Goal: Task Accomplishment & Management: Use online tool/utility

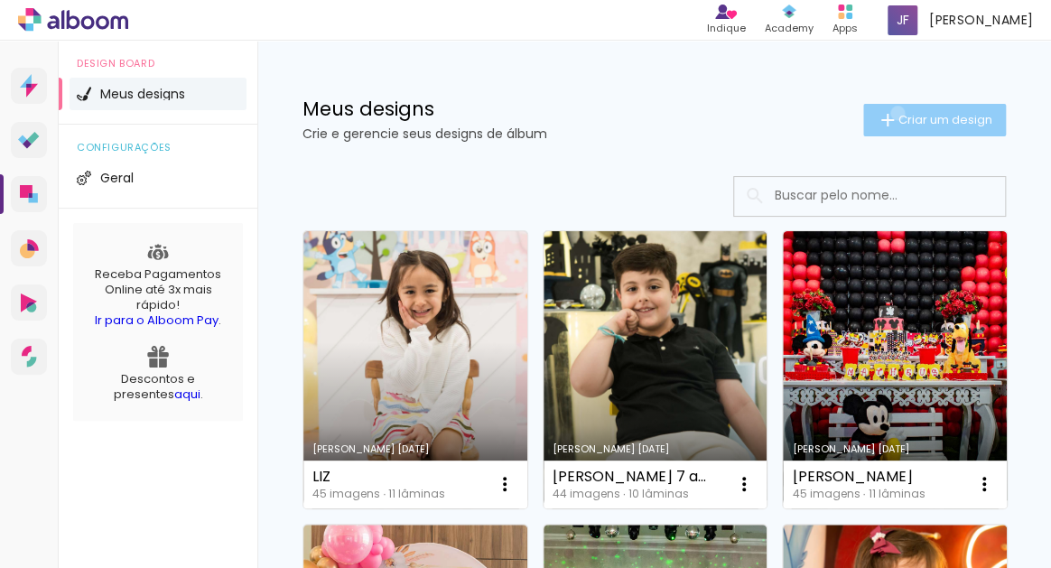
click at [894, 113] on iron-icon at bounding box center [888, 120] width 22 height 22
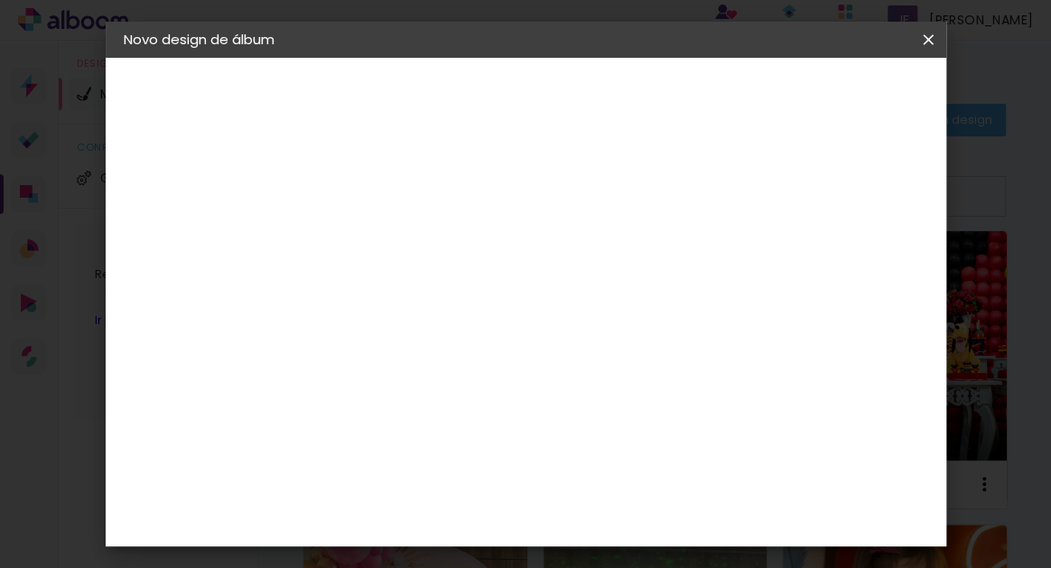
click at [419, 238] on input at bounding box center [419, 243] width 0 height 28
click at [419, 245] on input "loenzo" at bounding box center [419, 243] width 0 height 28
type input "lorenzo"
type paper-input "lorenzo"
click at [0, 0] on slot "Avançar" at bounding box center [0, 0] width 0 height 0
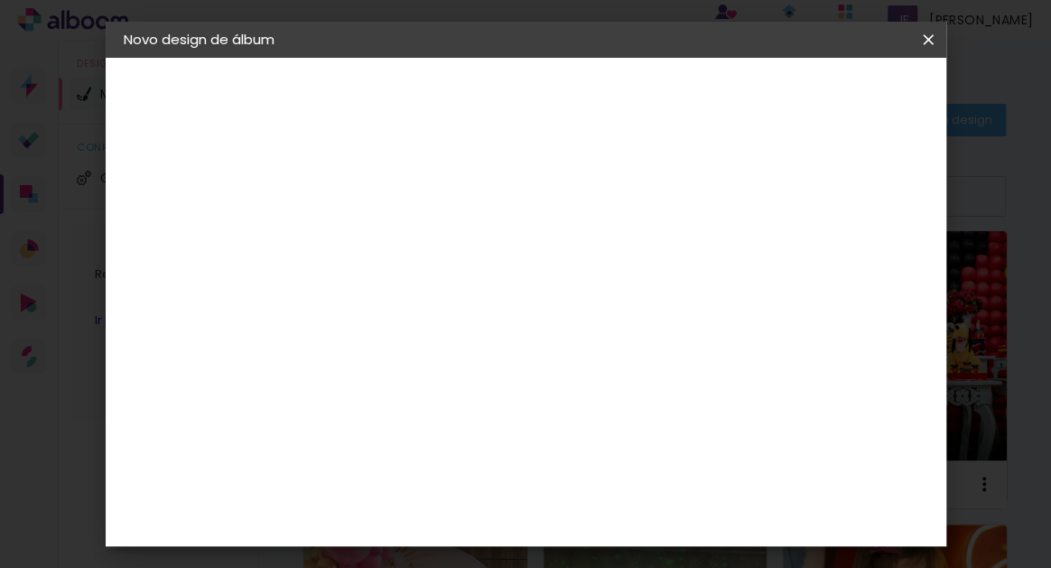
scroll to position [1898, 0]
click at [451, 413] on div "Go image" at bounding box center [428, 427] width 44 height 29
click at [0, 0] on slot "Avançar" at bounding box center [0, 0] width 0 height 0
click at [511, 303] on iron-icon at bounding box center [501, 314] width 22 height 22
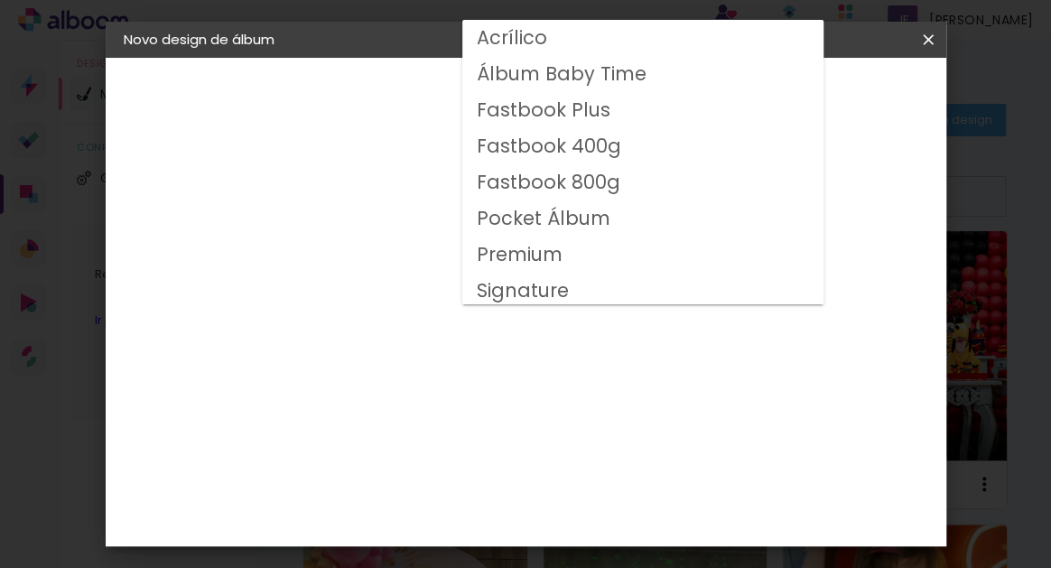
click at [0, 0] on slot "Fastbook 800g" at bounding box center [0, 0] width 0 height 0
type input "Fastbook 800g"
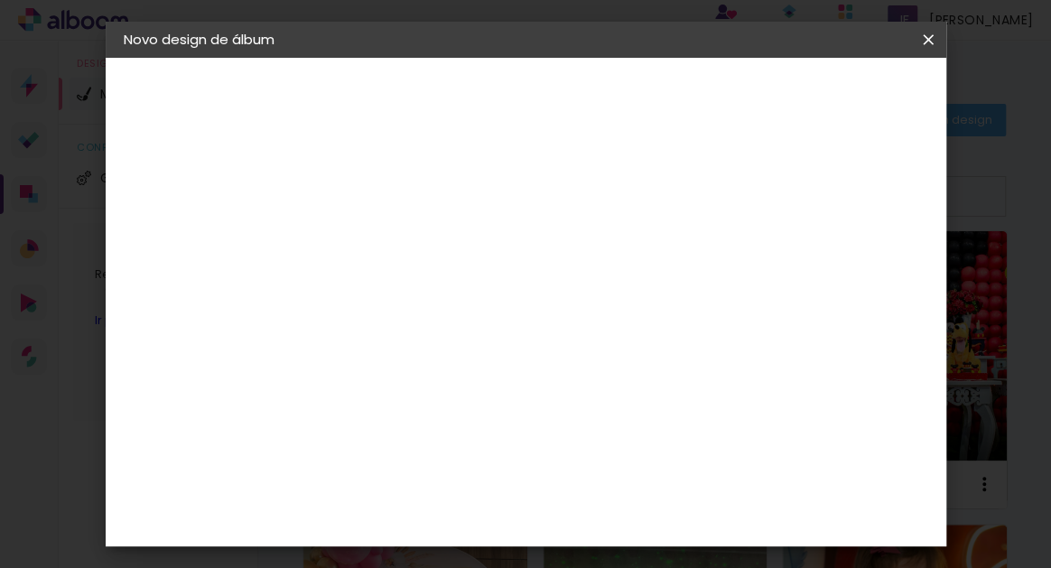
scroll to position [288, 0]
click at [541, 497] on span "20 × 20" at bounding box center [499, 526] width 84 height 59
click at [0, 0] on slot "Avançar" at bounding box center [0, 0] width 0 height 0
click at [731, 98] on span "Iniciar design" at bounding box center [710, 101] width 42 height 25
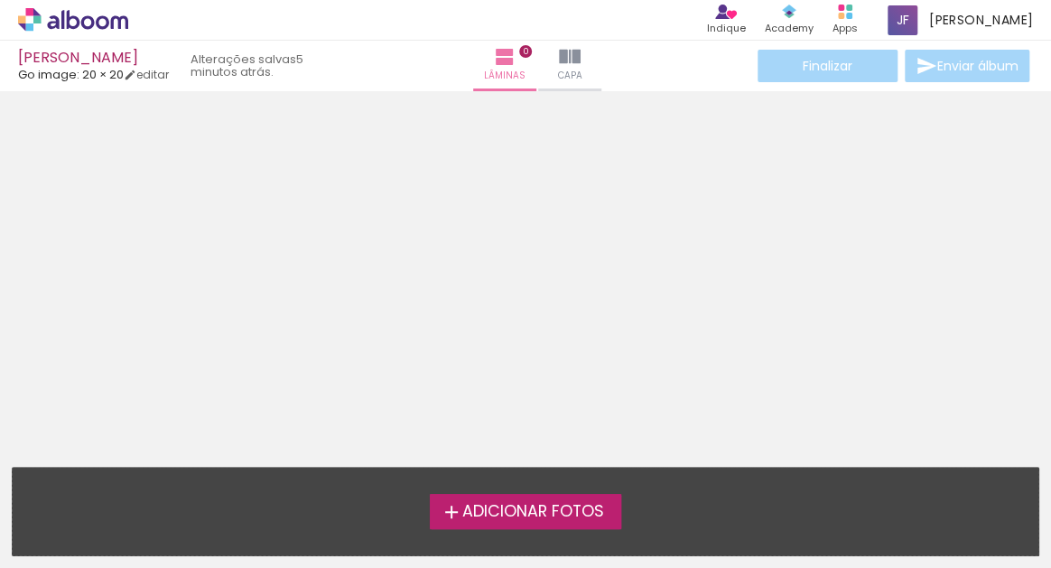
click at [580, 509] on span "Adicionar Fotos" at bounding box center [533, 512] width 142 height 16
click at [0, 0] on input "file" at bounding box center [0, 0] width 0 height 0
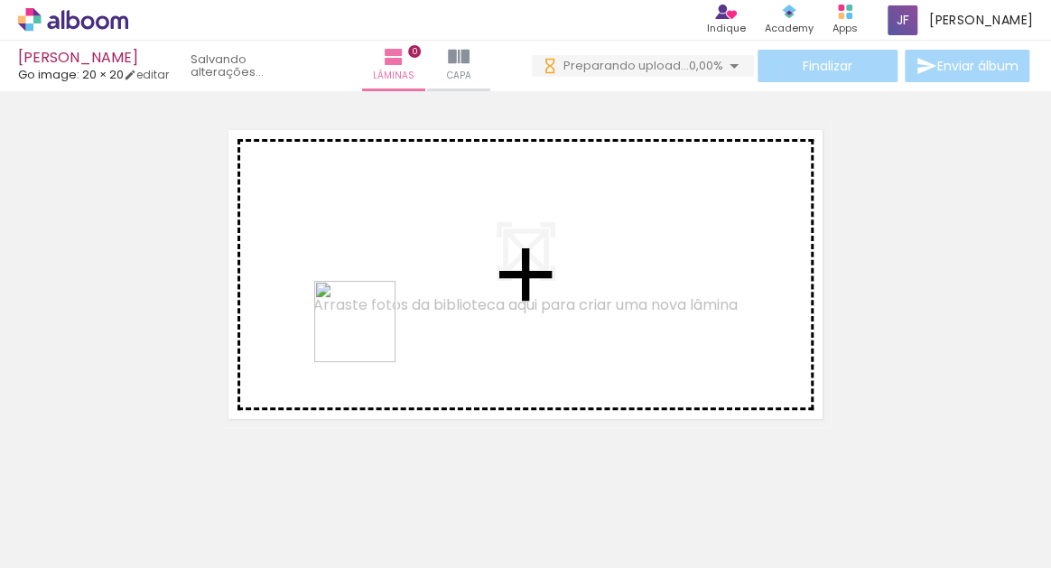
drag, startPoint x: 389, startPoint y: 513, endPoint x: 364, endPoint y: 275, distance: 239.8
click at [364, 274] on quentale-workspace at bounding box center [525, 284] width 1051 height 568
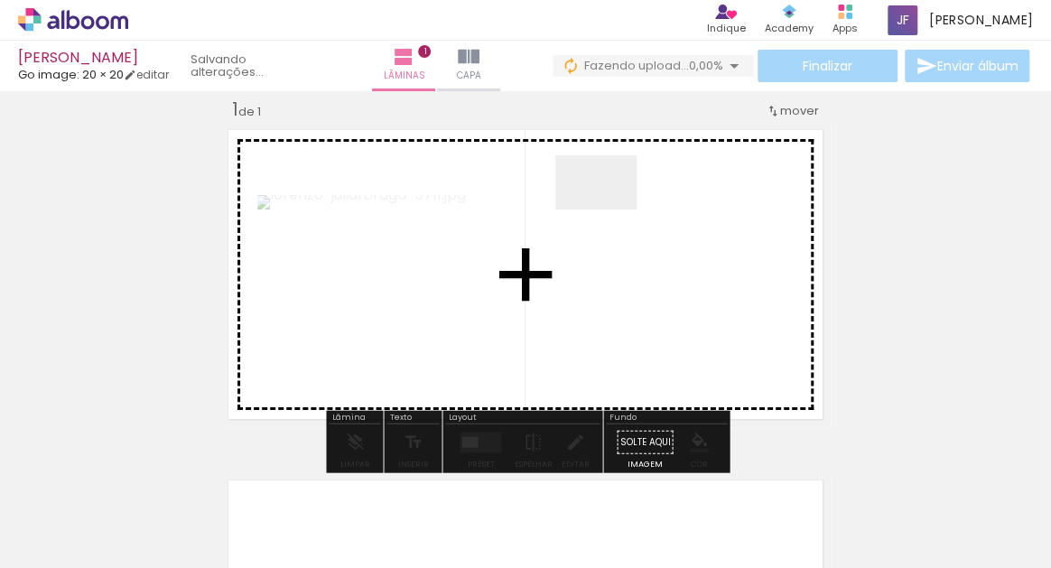
scroll to position [22, 0]
drag, startPoint x: 501, startPoint y: 507, endPoint x: 588, endPoint y: 516, distance: 87.2
click at [598, 210] on quentale-workspace at bounding box center [525, 284] width 1051 height 568
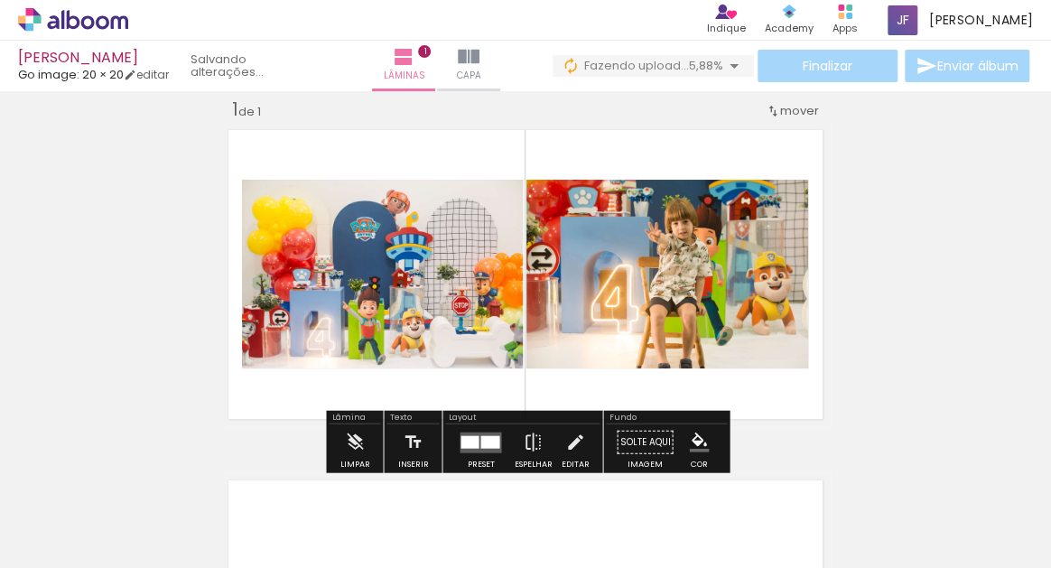
click at [869, 336] on div "Inserir lâmina 1 de 1" at bounding box center [525, 427] width 1051 height 702
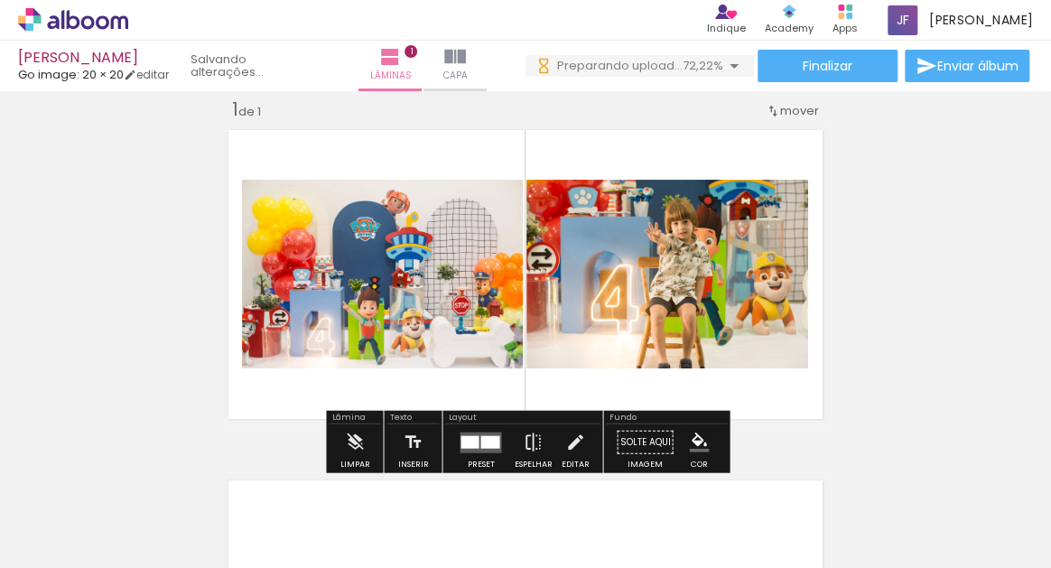
click at [898, 298] on div "Inserir lâmina 1 de 1" at bounding box center [525, 427] width 1051 height 702
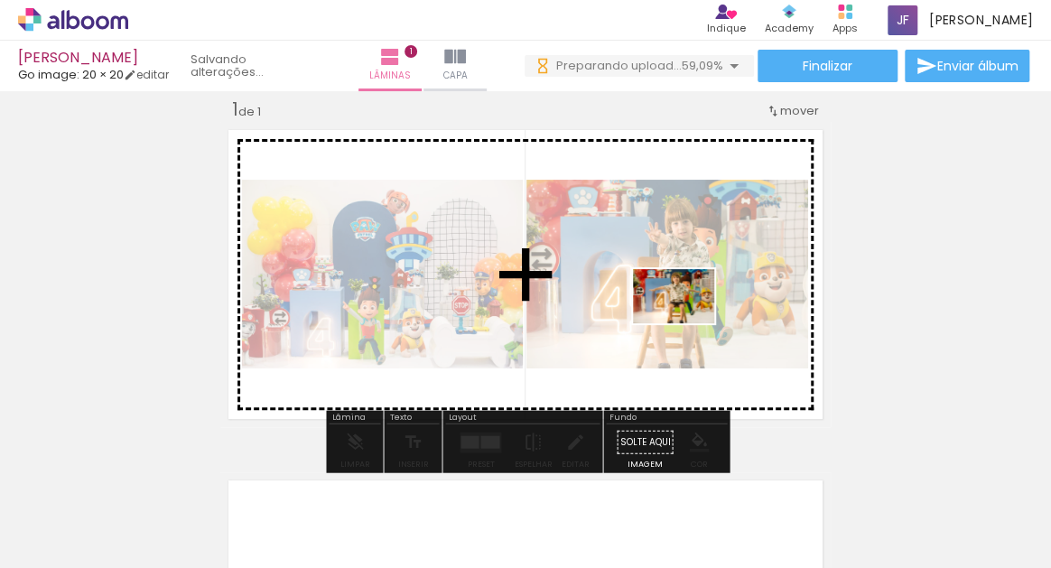
drag, startPoint x: 602, startPoint y: 526, endPoint x: 686, endPoint y: 326, distance: 216.6
click at [686, 325] on quentale-workspace at bounding box center [525, 284] width 1051 height 568
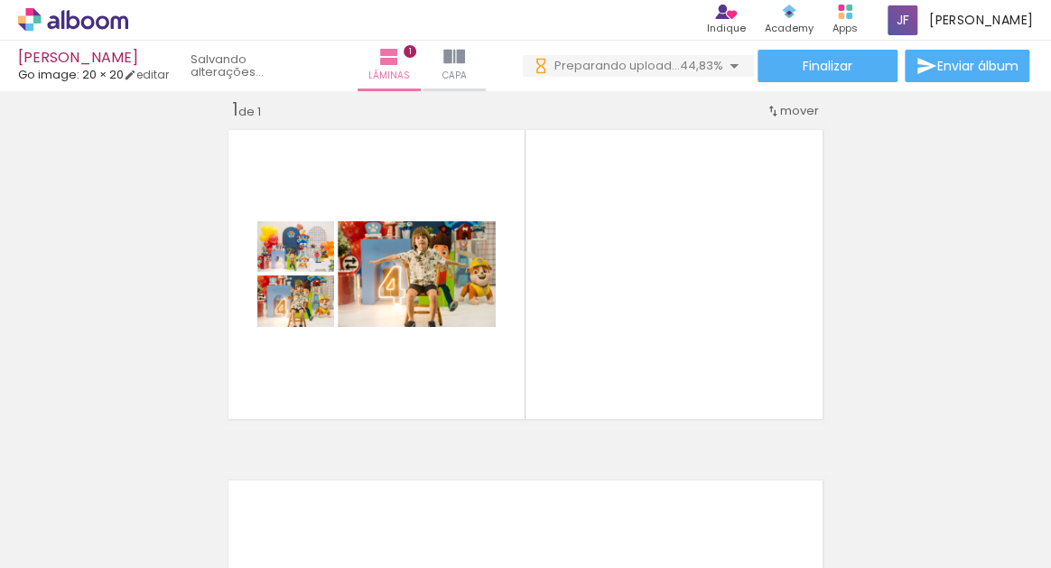
click at [95, 513] on iron-icon at bounding box center [92, 514] width 14 height 14
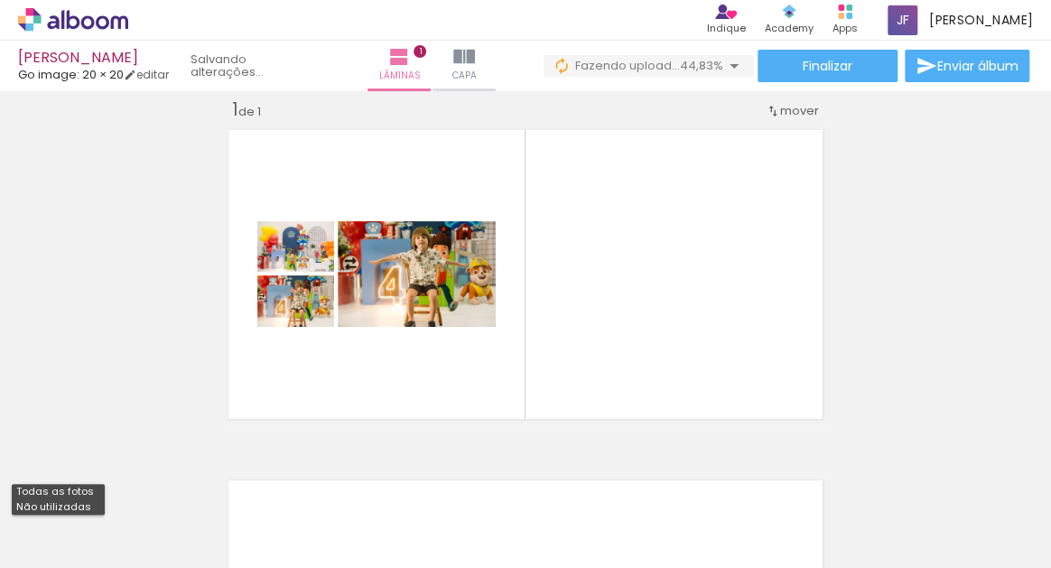
click at [99, 403] on div "Inserir lâmina 1 de 1" at bounding box center [525, 427] width 1051 height 702
click at [95, 513] on iron-icon at bounding box center [92, 514] width 14 height 14
click at [0, 0] on slot "Não utilizadas" at bounding box center [0, 0] width 0 height 0
type input "Não utilizadas"
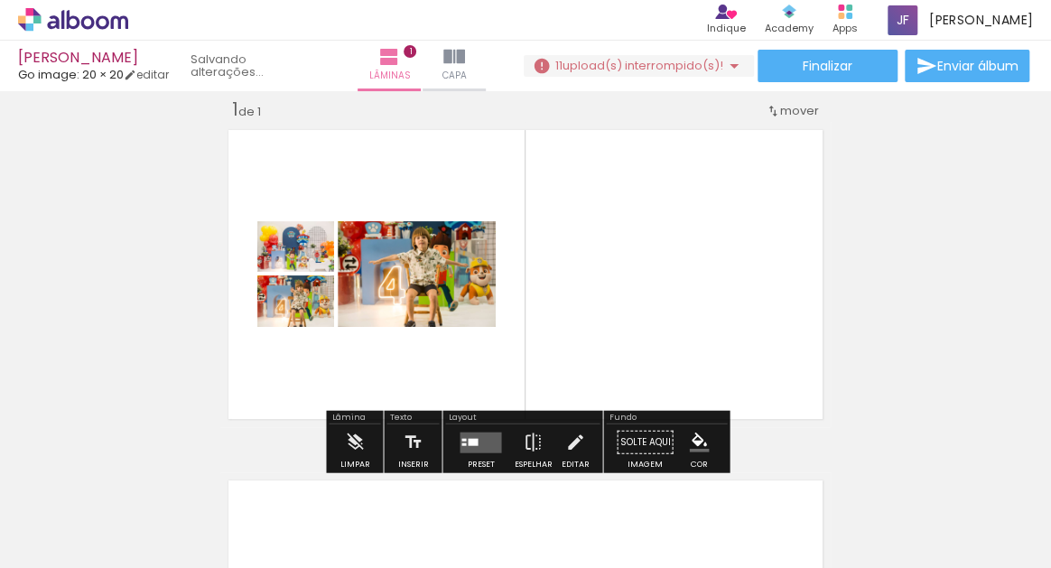
click at [485, 441] on quentale-layouter at bounding box center [481, 442] width 42 height 21
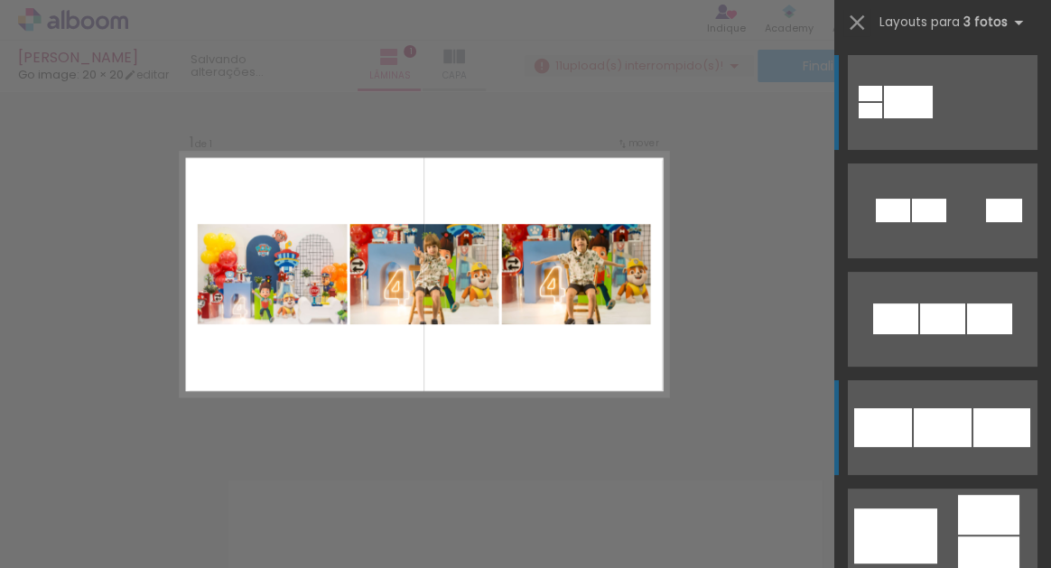
click at [930, 425] on div at bounding box center [943, 427] width 58 height 39
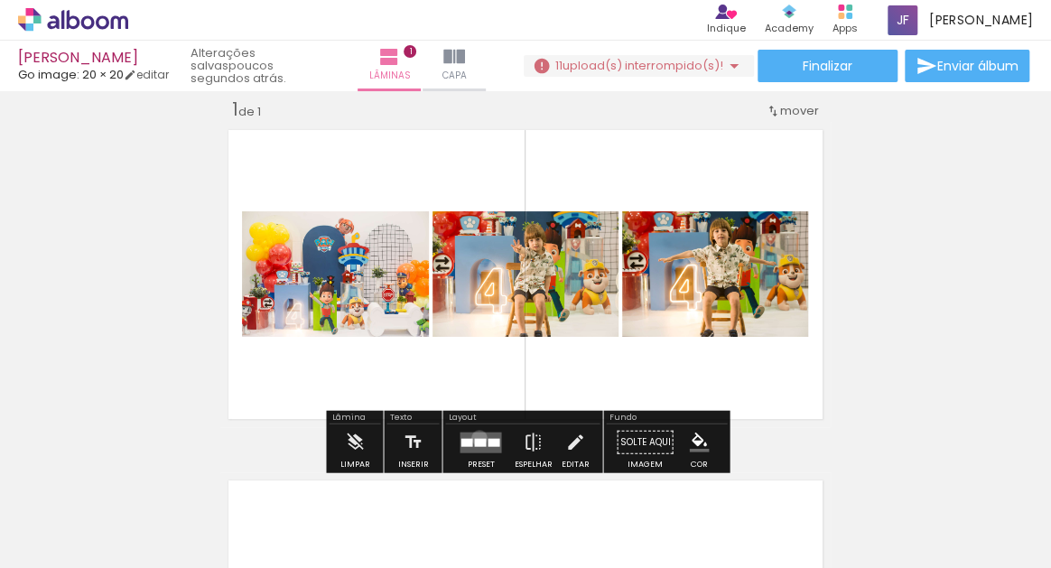
click at [475, 438] on div at bounding box center [480, 442] width 12 height 8
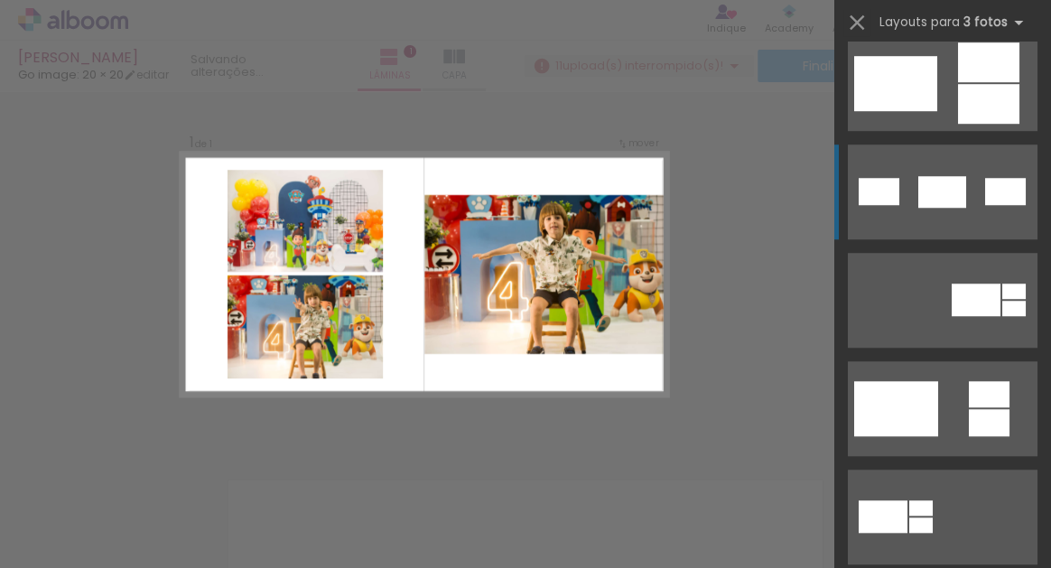
scroll to position [876, 0]
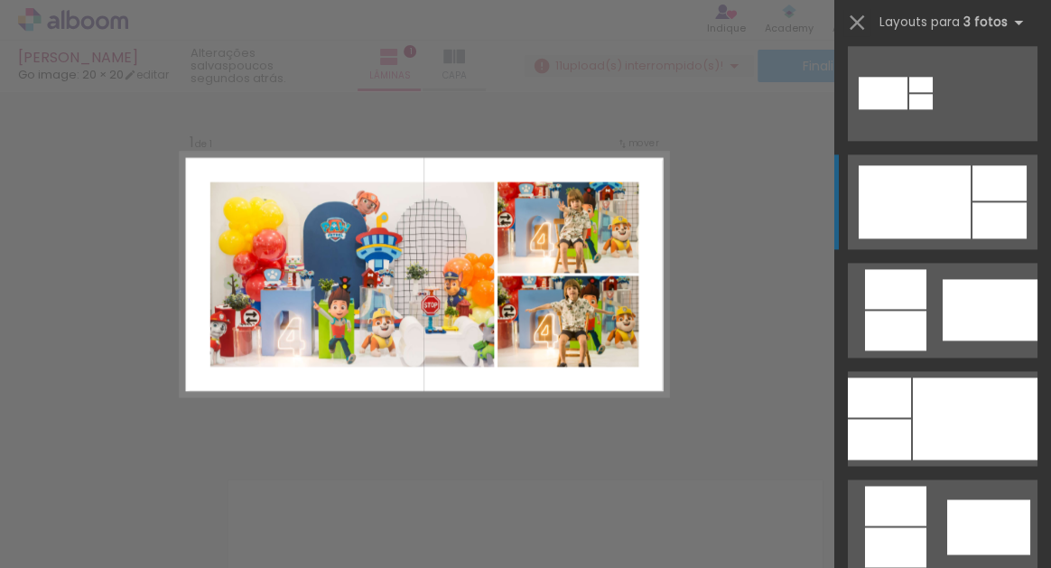
click at [954, 210] on div at bounding box center [915, 201] width 112 height 73
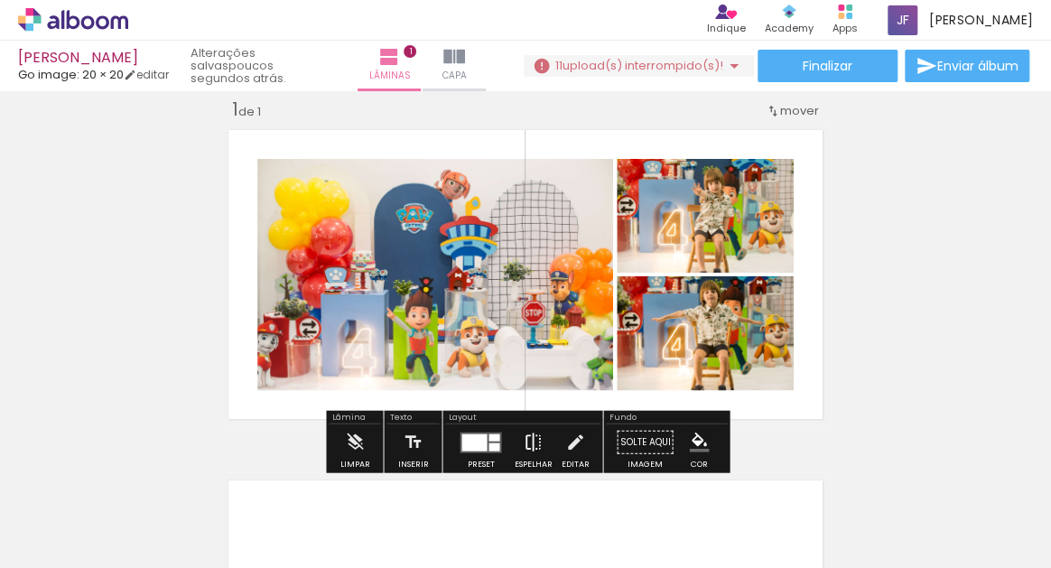
click at [524, 444] on iron-icon at bounding box center [533, 443] width 20 height 36
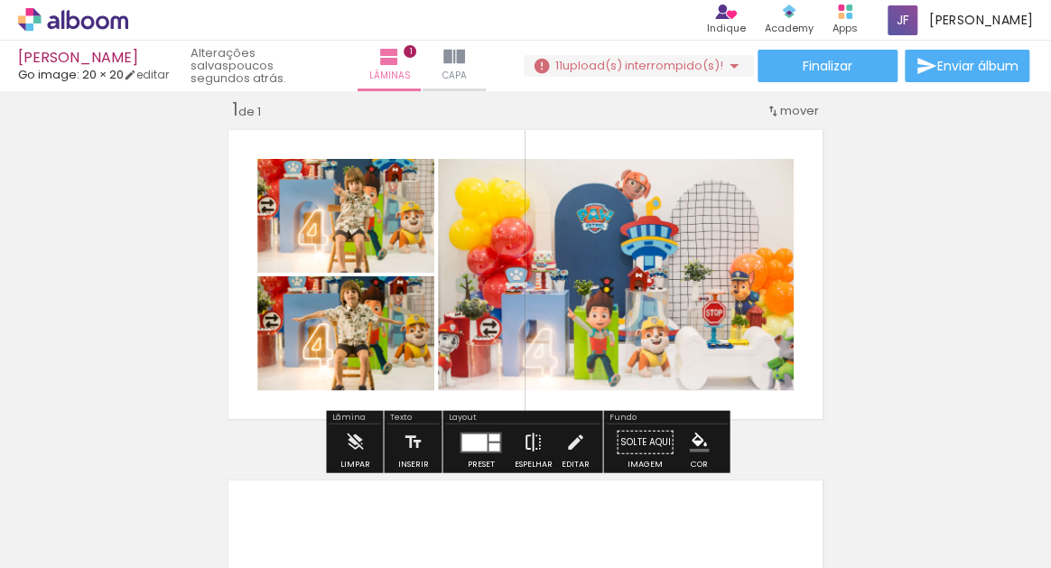
click at [524, 444] on iron-icon at bounding box center [533, 443] width 20 height 36
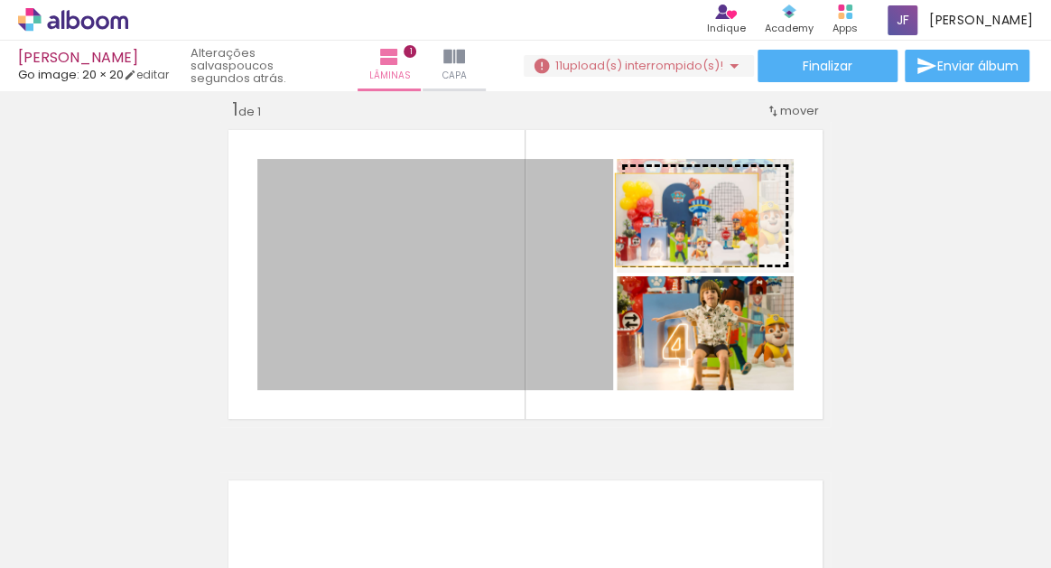
drag, startPoint x: 493, startPoint y: 288, endPoint x: 685, endPoint y: 221, distance: 202.8
click at [0, 0] on slot at bounding box center [0, 0] width 0 height 0
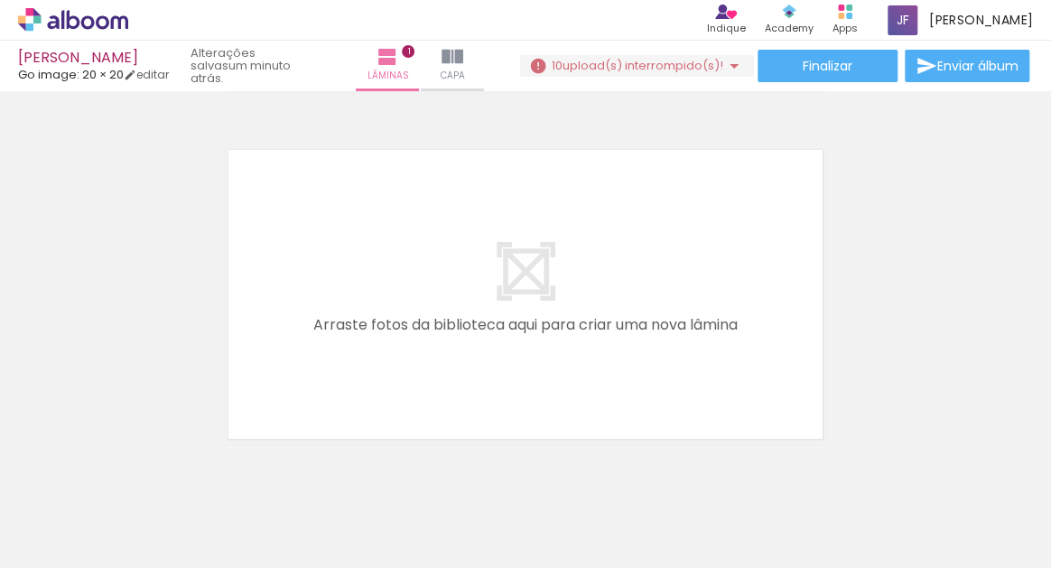
scroll to position [342, 0]
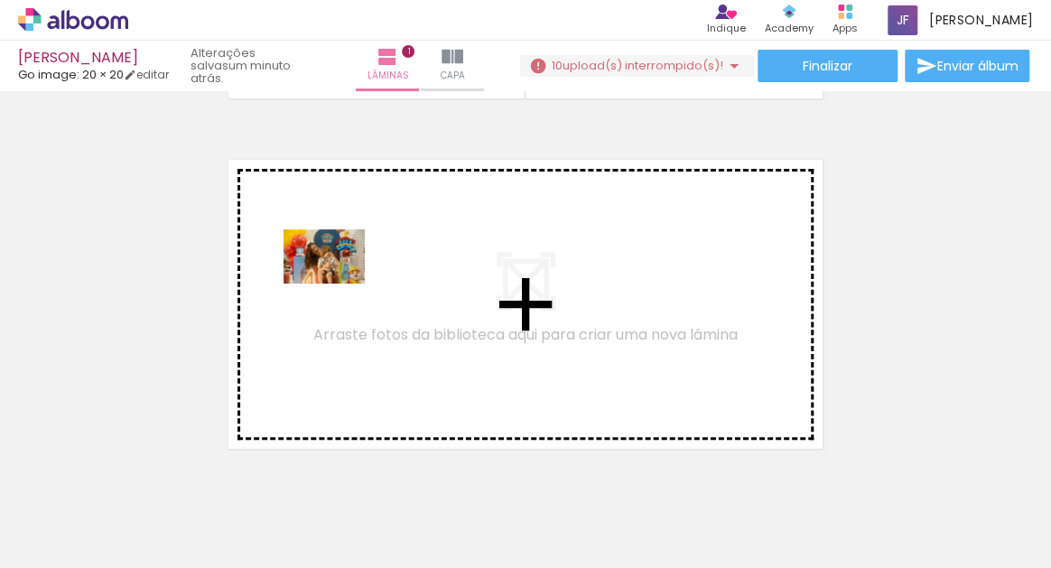
drag, startPoint x: 184, startPoint y: 525, endPoint x: 337, endPoint y: 284, distance: 285.4
click at [337, 284] on quentale-workspace at bounding box center [525, 284] width 1051 height 568
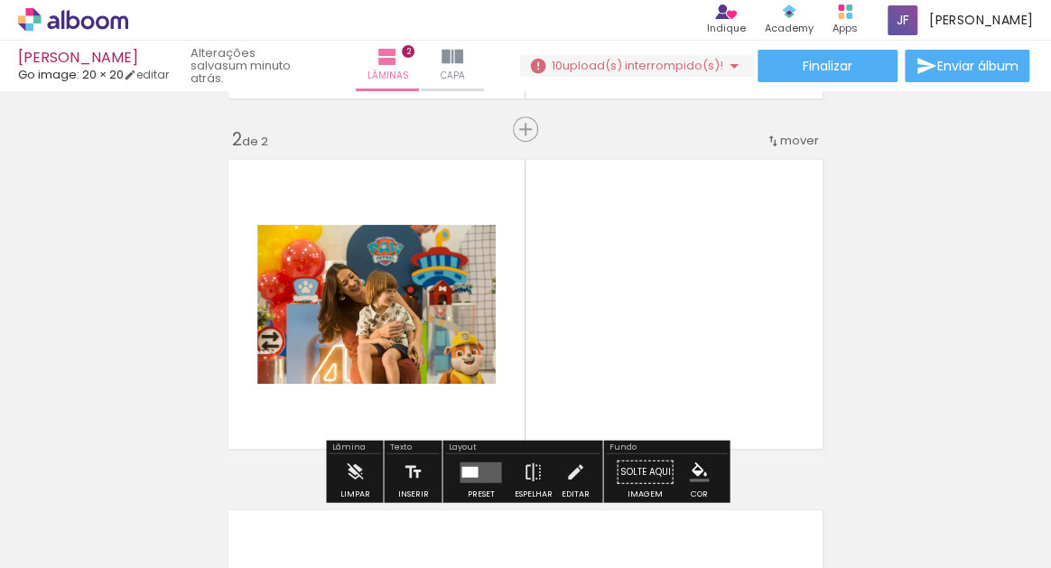
scroll to position [372, 0]
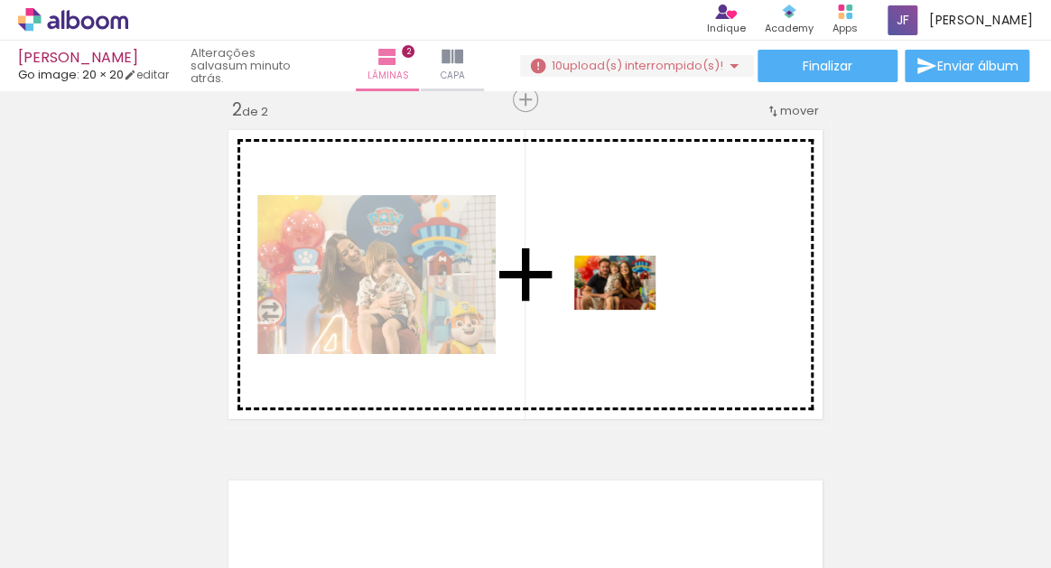
drag, startPoint x: 415, startPoint y: 521, endPoint x: 359, endPoint y: 502, distance: 58.3
click at [629, 311] on quentale-workspace at bounding box center [525, 284] width 1051 height 568
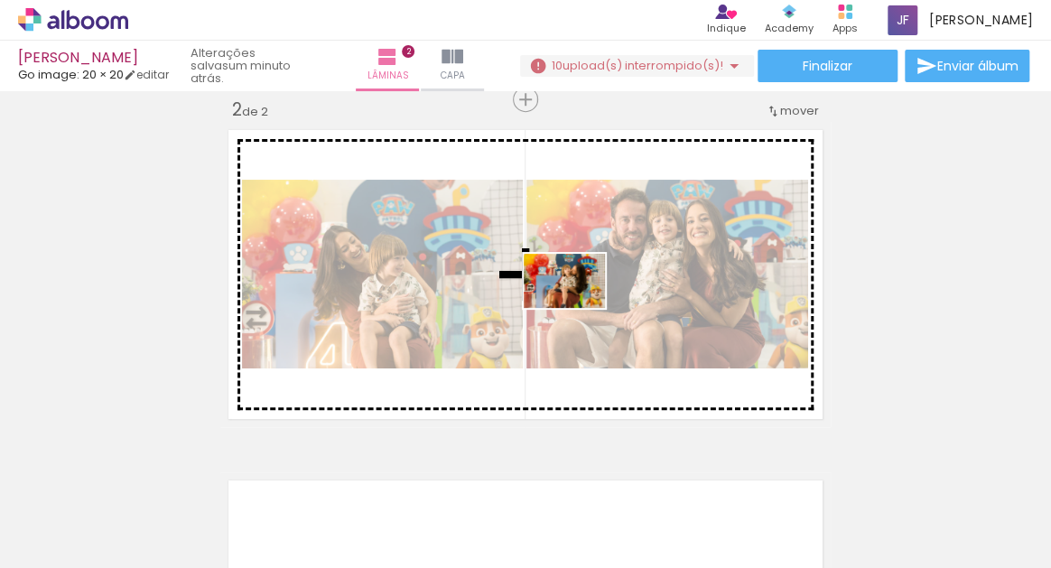
drag, startPoint x: 290, startPoint y: 518, endPoint x: 578, endPoint y: 308, distance: 356.8
click at [578, 308] on quentale-workspace at bounding box center [525, 284] width 1051 height 568
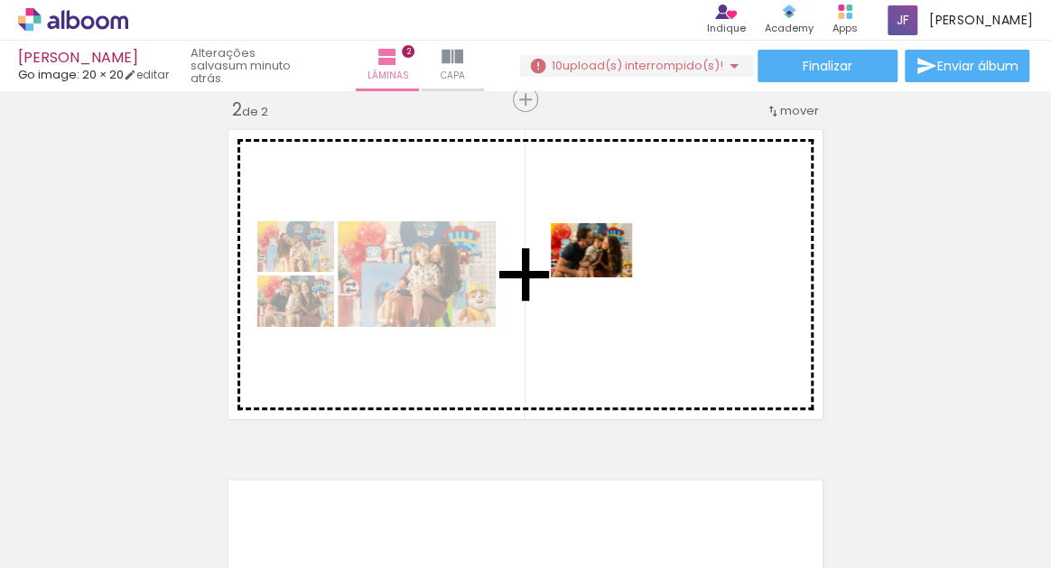
drag, startPoint x: 306, startPoint y: 521, endPoint x: 616, endPoint y: 268, distance: 399.9
click at [616, 268] on quentale-workspace at bounding box center [525, 284] width 1051 height 568
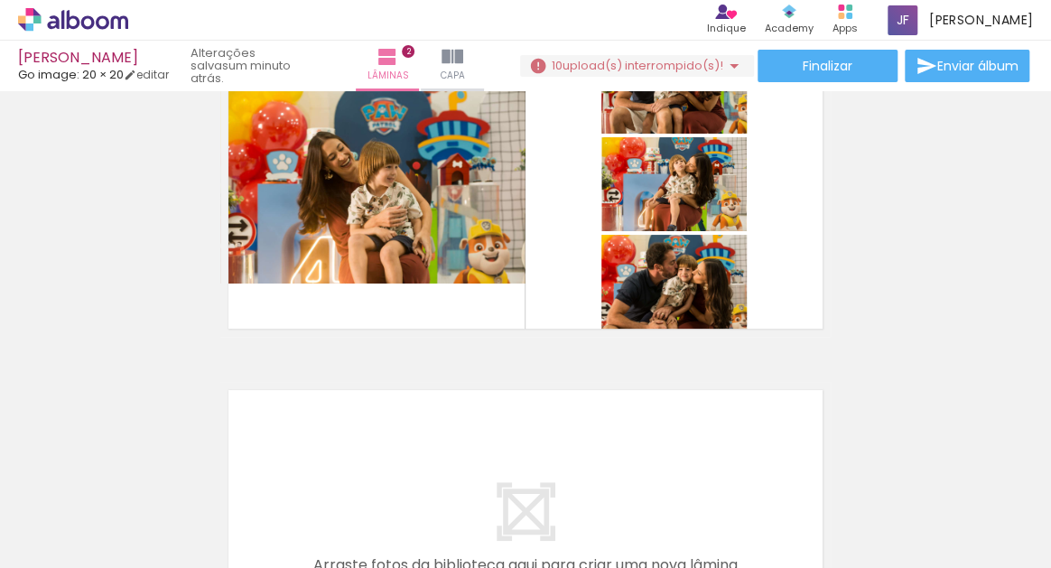
scroll to position [445, 0]
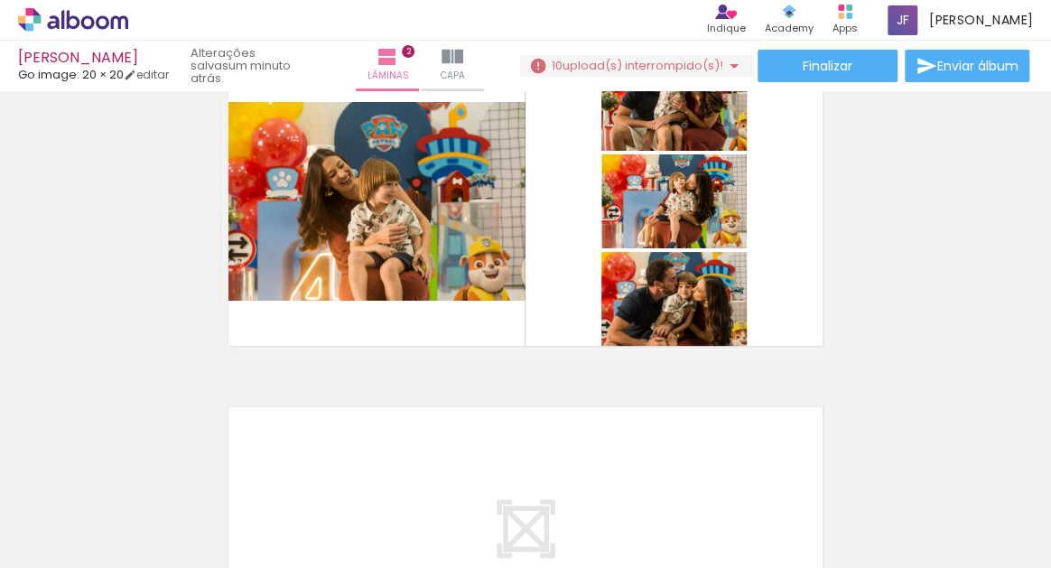
click at [519, 313] on quentale-layouter at bounding box center [525, 201] width 611 height 305
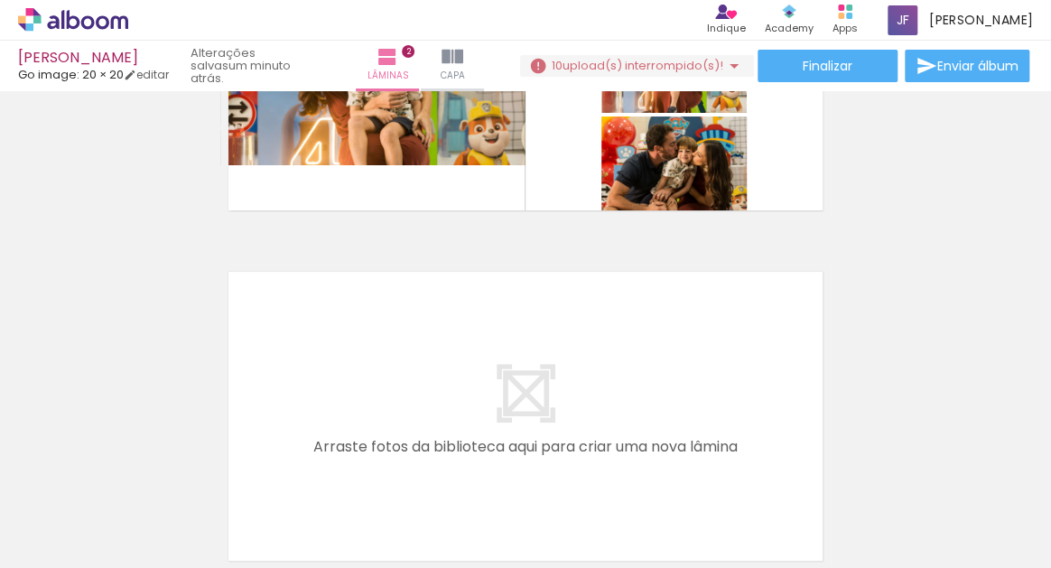
scroll to position [580, 0]
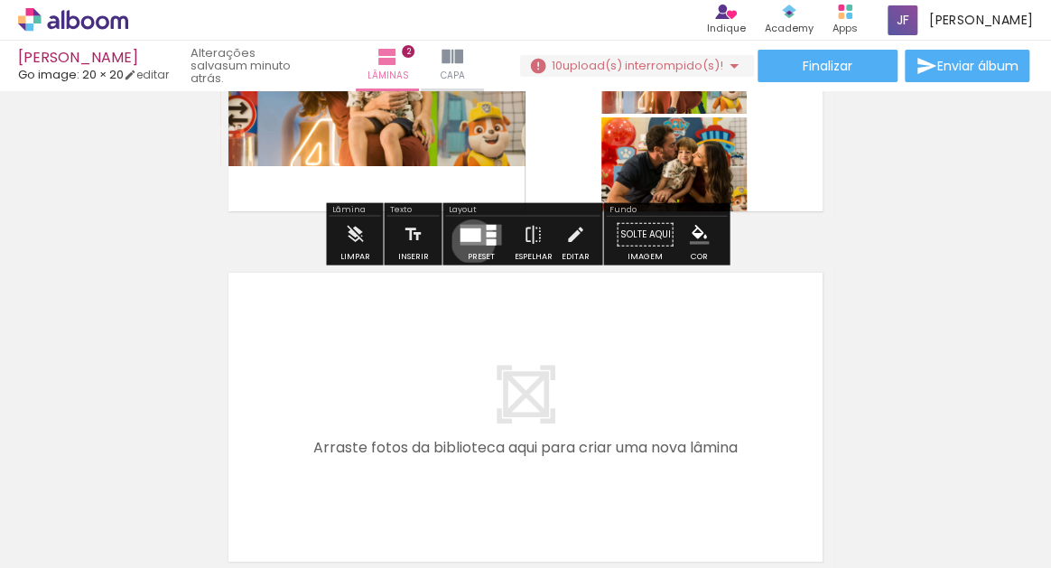
click at [469, 240] on quentale-layouter at bounding box center [481, 234] width 42 height 21
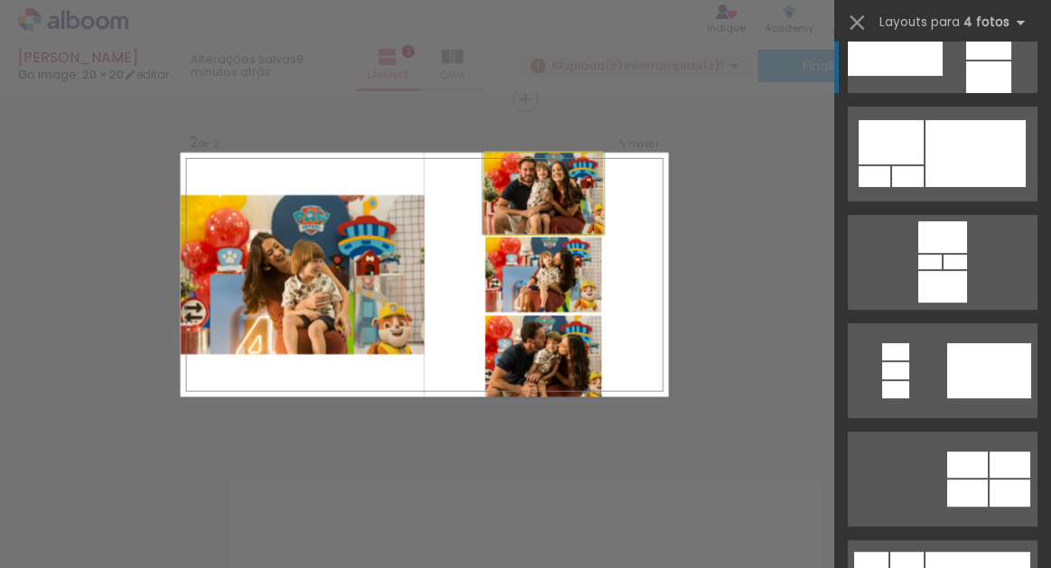
scroll to position [0, 0]
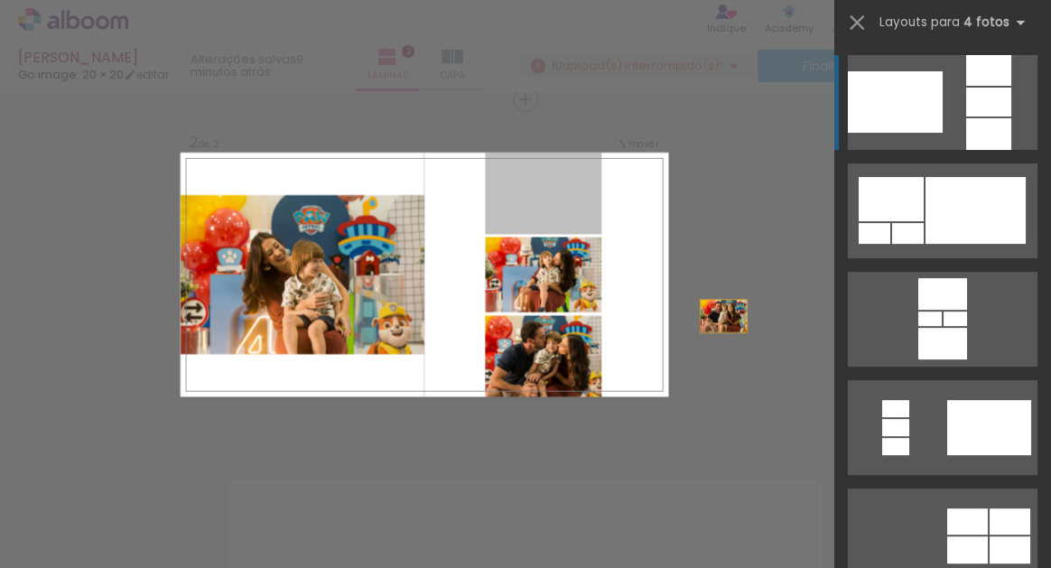
drag, startPoint x: 551, startPoint y: 191, endPoint x: 790, endPoint y: 388, distance: 309.9
click at [790, 389] on div "Inserir lâmina 1 de 2 Inserir lâmina 2 de 2 Confirmar Cancelar" at bounding box center [525, 266] width 1051 height 1095
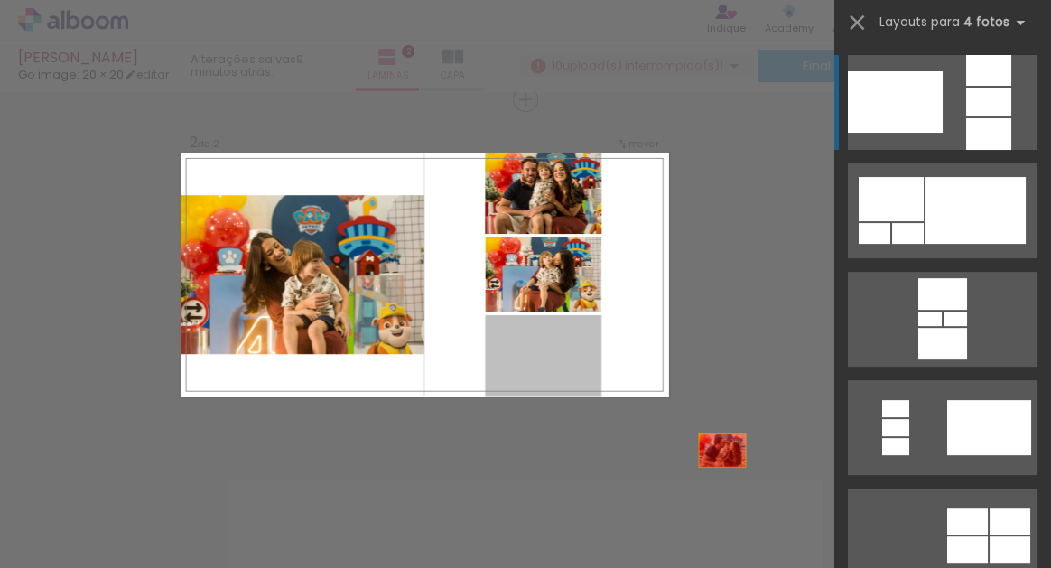
drag, startPoint x: 529, startPoint y: 355, endPoint x: 541, endPoint y: 185, distance: 170.2
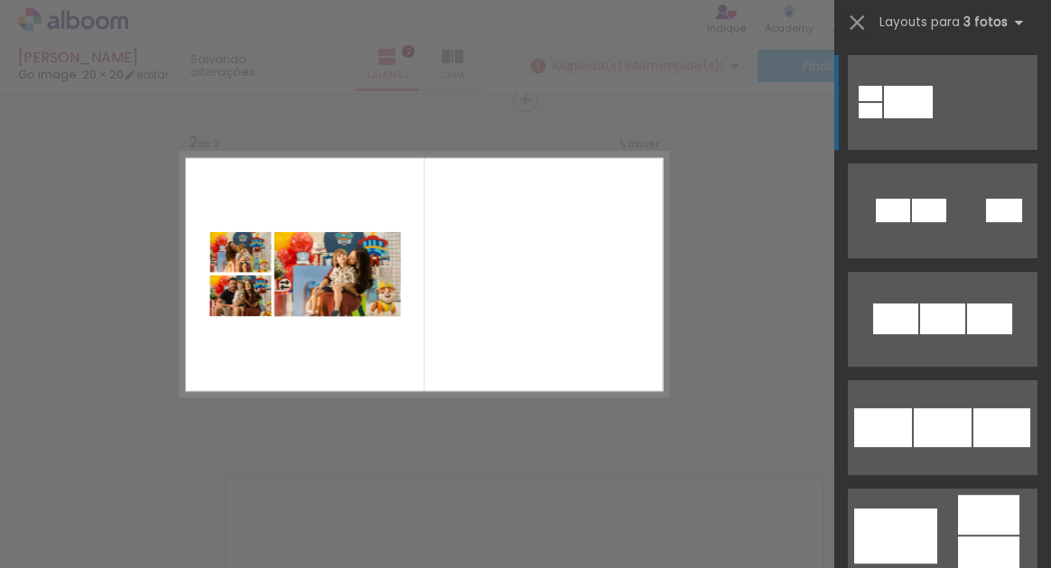
click at [541, 185] on quentale-layouter at bounding box center [425, 275] width 489 height 244
drag, startPoint x: 246, startPoint y: 291, endPoint x: 216, endPoint y: 295, distance: 30.1
drag, startPoint x: 241, startPoint y: 286, endPoint x: 118, endPoint y: 359, distance: 143.0
click at [118, 359] on div "Inserir lâmina 1 de 2 Inserir lâmina 2 de 2 Confirmar Cancelar" at bounding box center [525, 266] width 1051 height 1095
drag, startPoint x: 234, startPoint y: 294, endPoint x: 70, endPoint y: 468, distance: 238.3
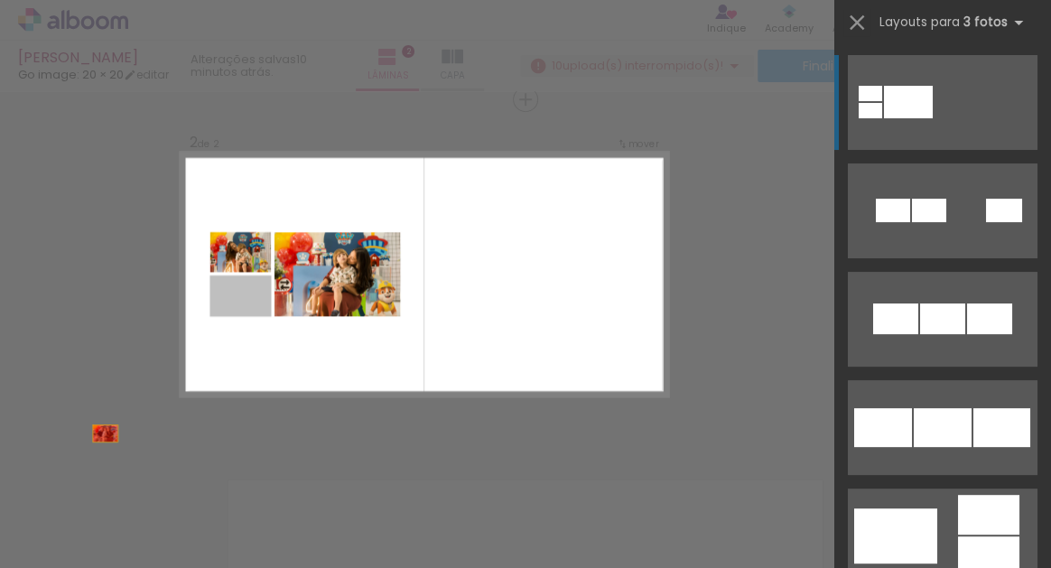
click at [70, 468] on quentale-workspace at bounding box center [525, 284] width 1051 height 568
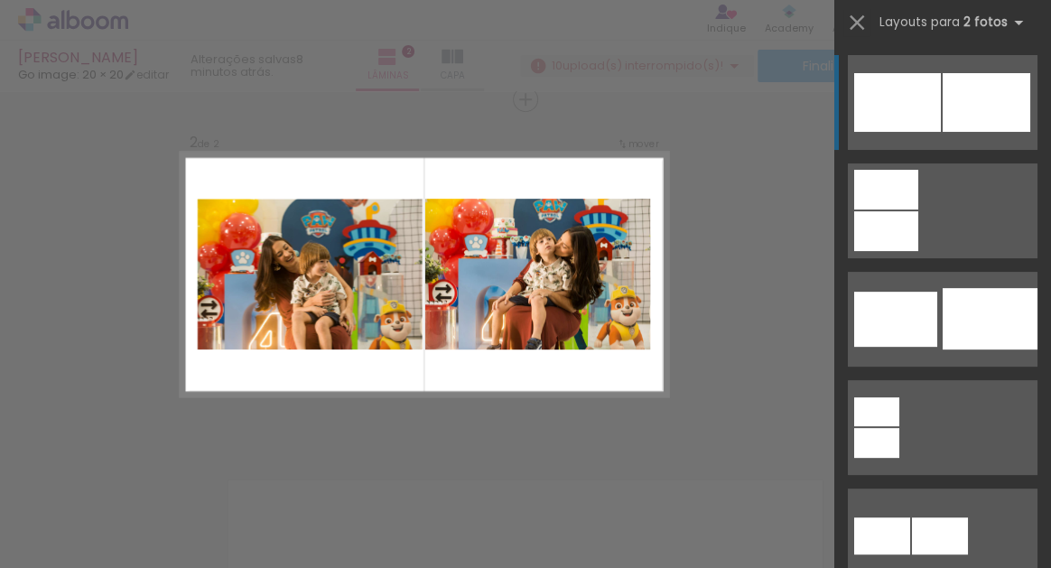
click at [687, 266] on div "Confirmar Cancelar" at bounding box center [525, 266] width 1051 height 1095
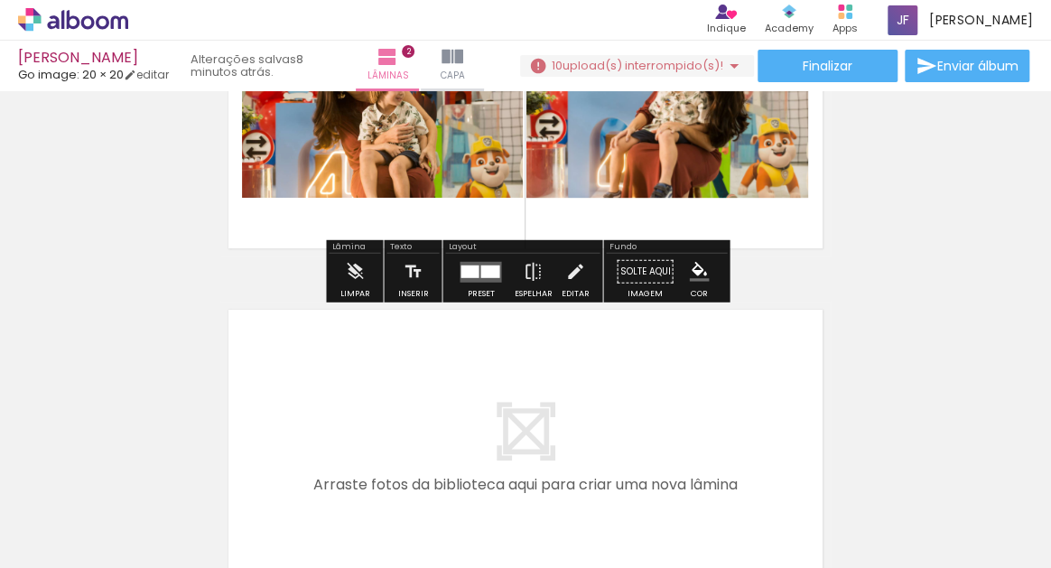
scroll to position [546, 0]
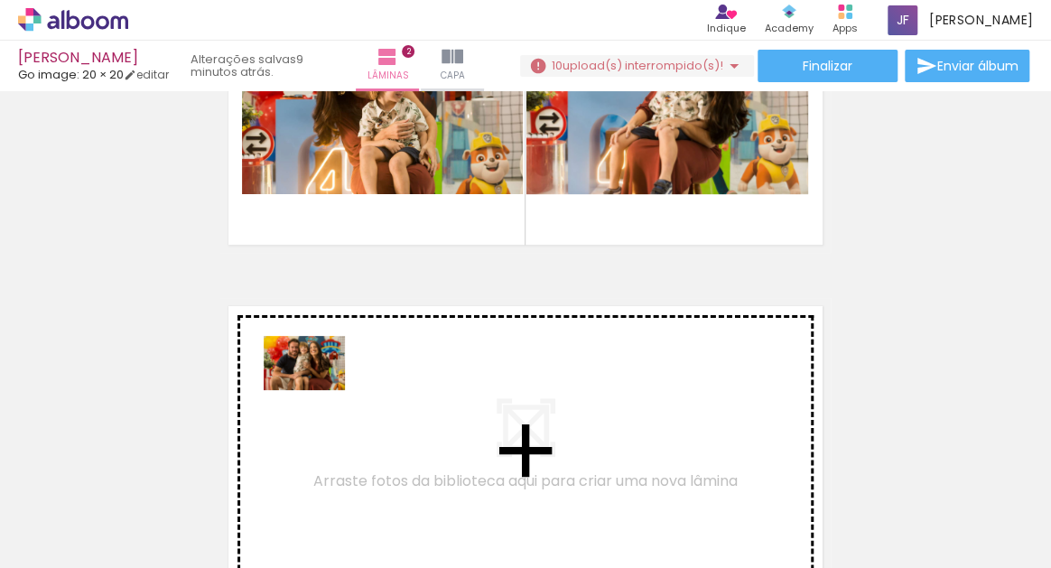
drag, startPoint x: 301, startPoint y: 501, endPoint x: 318, endPoint y: 391, distance: 111.5
click at [318, 391] on quentale-workspace at bounding box center [525, 284] width 1051 height 568
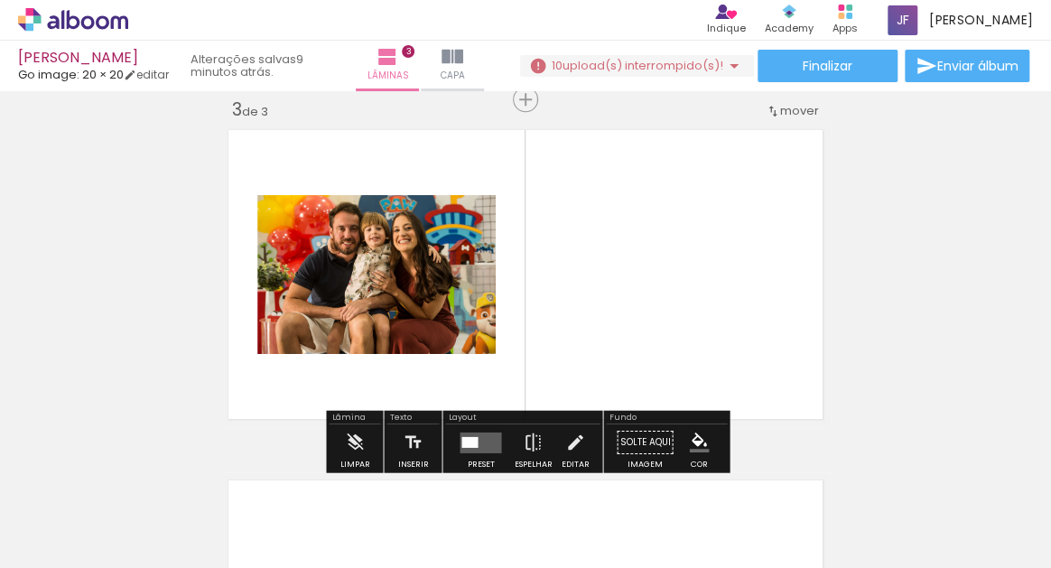
scroll to position [815, 0]
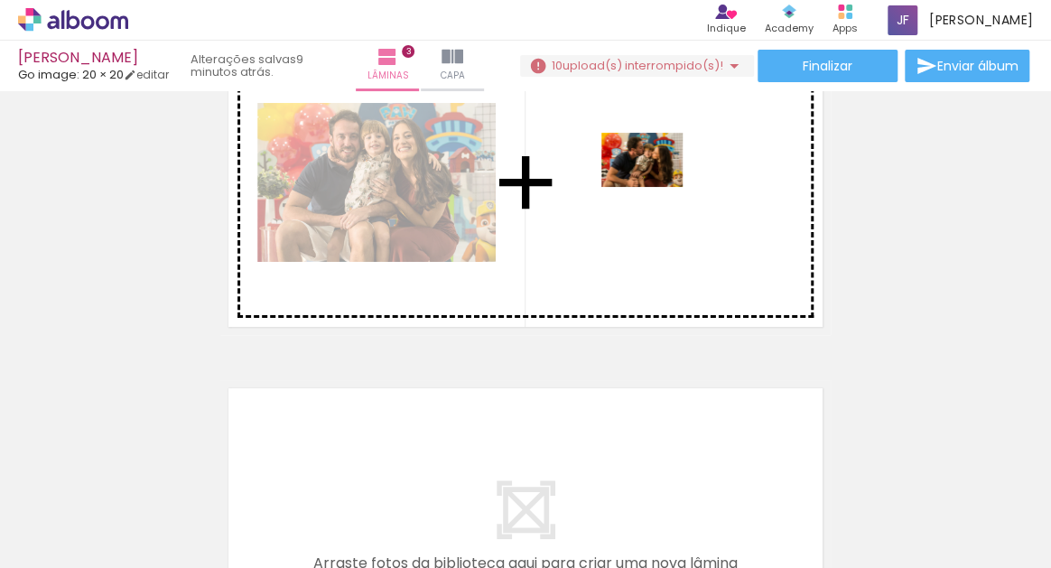
drag, startPoint x: 282, startPoint y: 511, endPoint x: 654, endPoint y: 189, distance: 492.4
click at [654, 189] on quentale-workspace at bounding box center [525, 284] width 1051 height 568
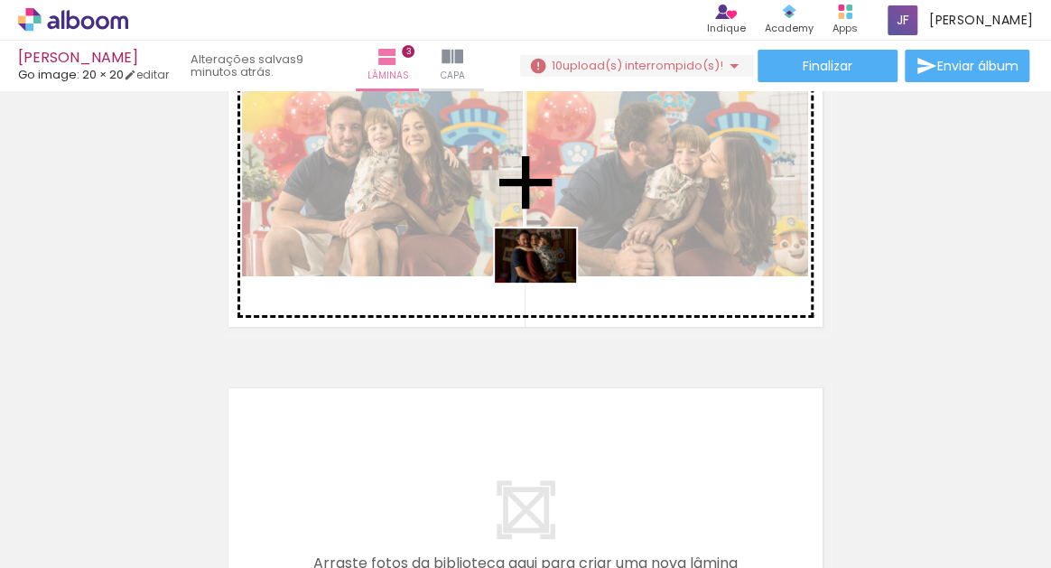
drag, startPoint x: 687, startPoint y: 514, endPoint x: 550, endPoint y: 287, distance: 265.0
click at [550, 286] on quentale-workspace at bounding box center [525, 284] width 1051 height 568
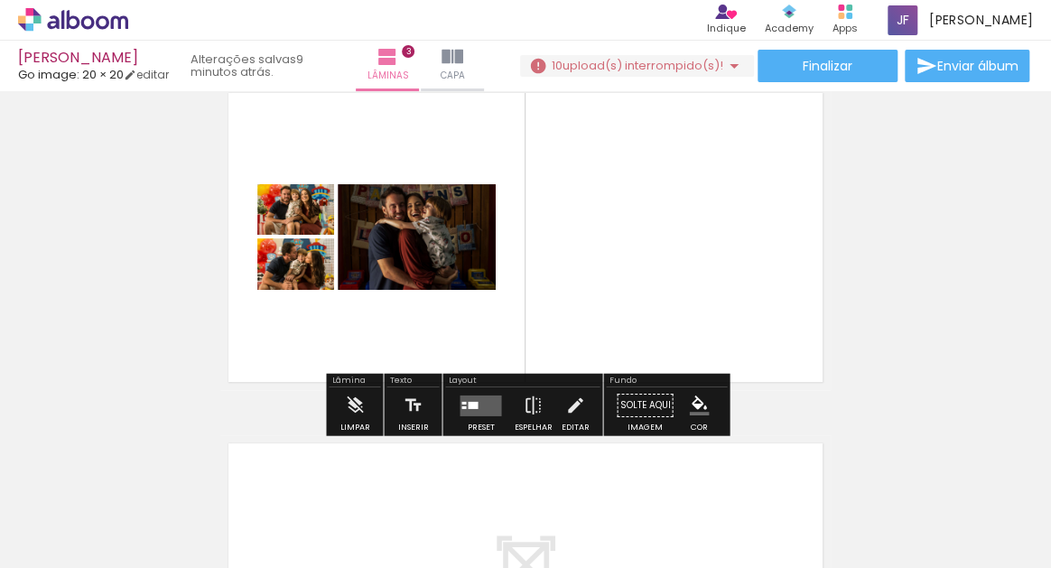
scroll to position [771, 0]
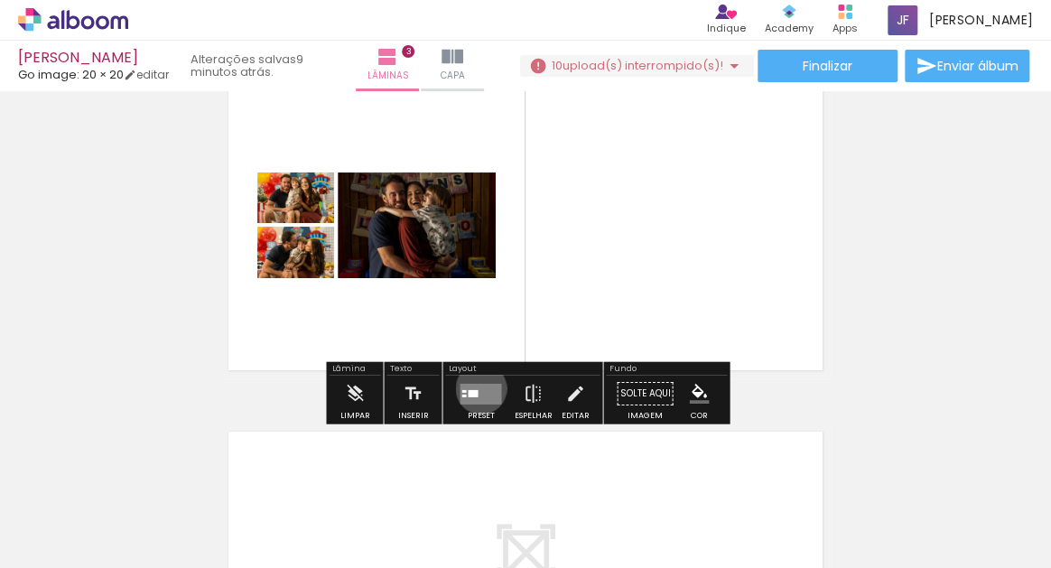
click at [477, 387] on quentale-layouter at bounding box center [481, 393] width 42 height 21
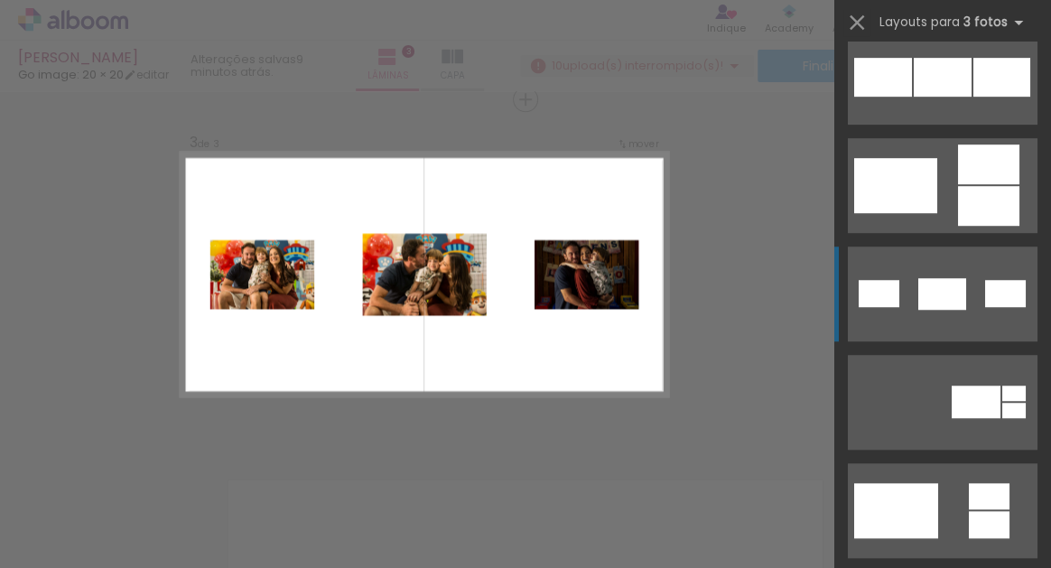
scroll to position [349, 0]
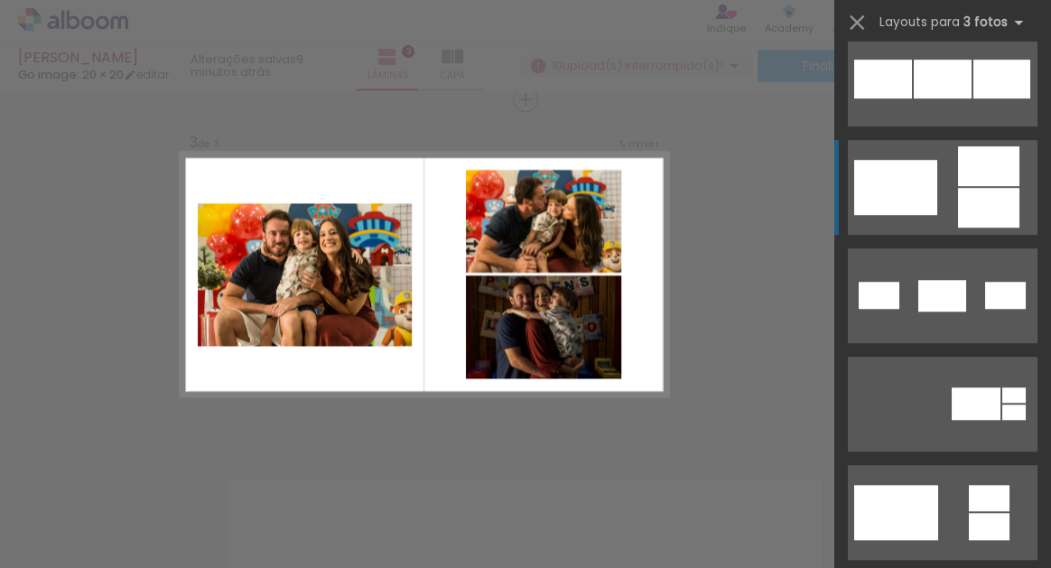
click at [966, 188] on div at bounding box center [988, 208] width 61 height 40
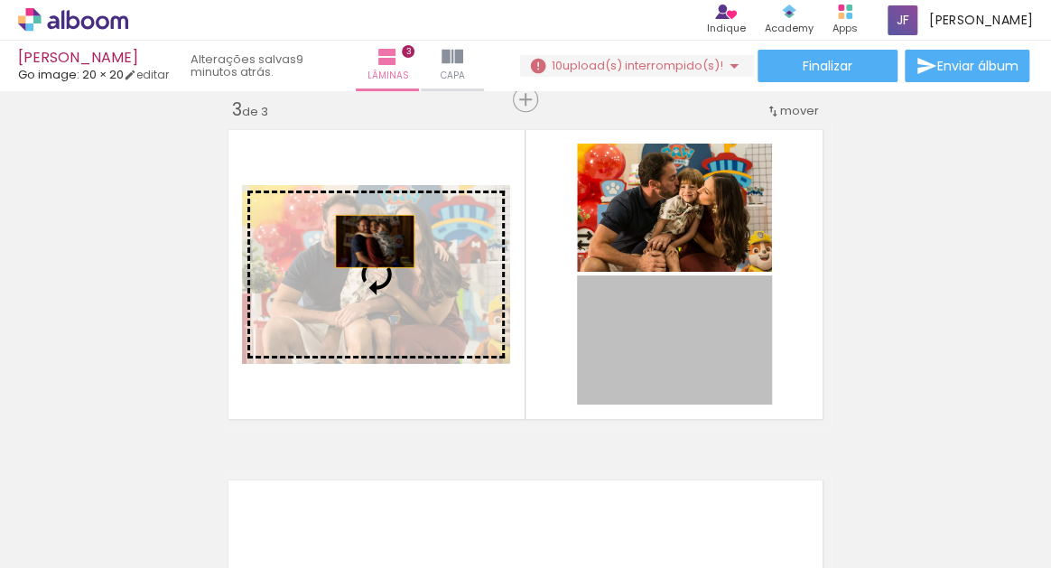
drag, startPoint x: 674, startPoint y: 341, endPoint x: 376, endPoint y: 251, distance: 311.2
click at [0, 0] on slot at bounding box center [0, 0] width 0 height 0
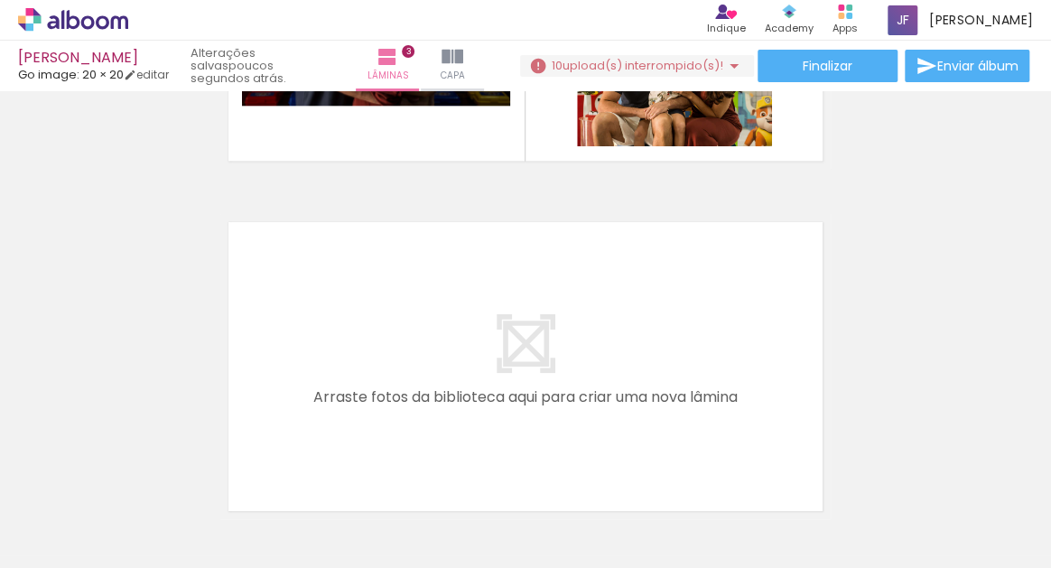
scroll to position [894, 0]
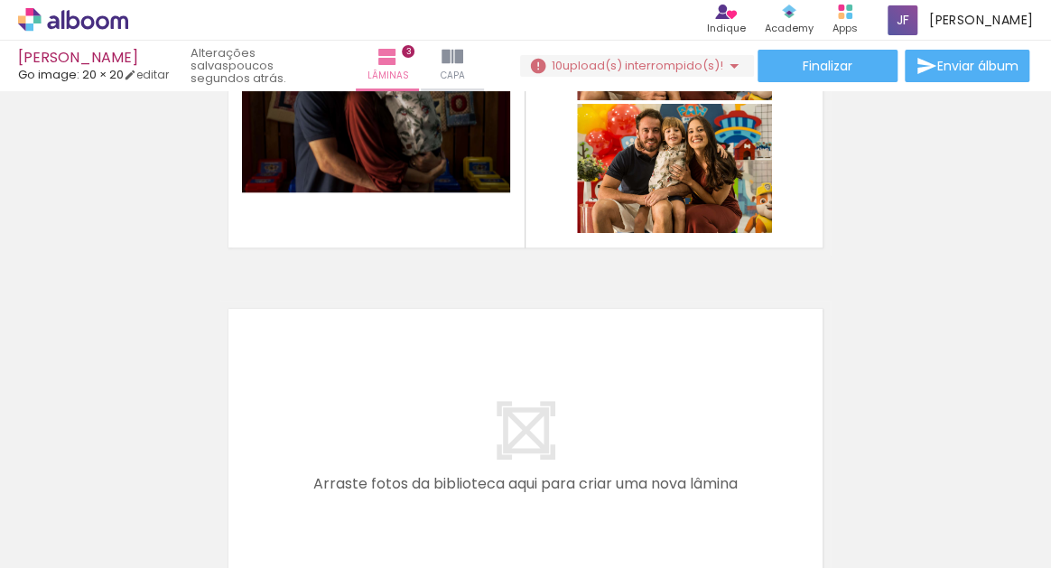
click at [518, 210] on quentale-layouter at bounding box center [525, 102] width 611 height 305
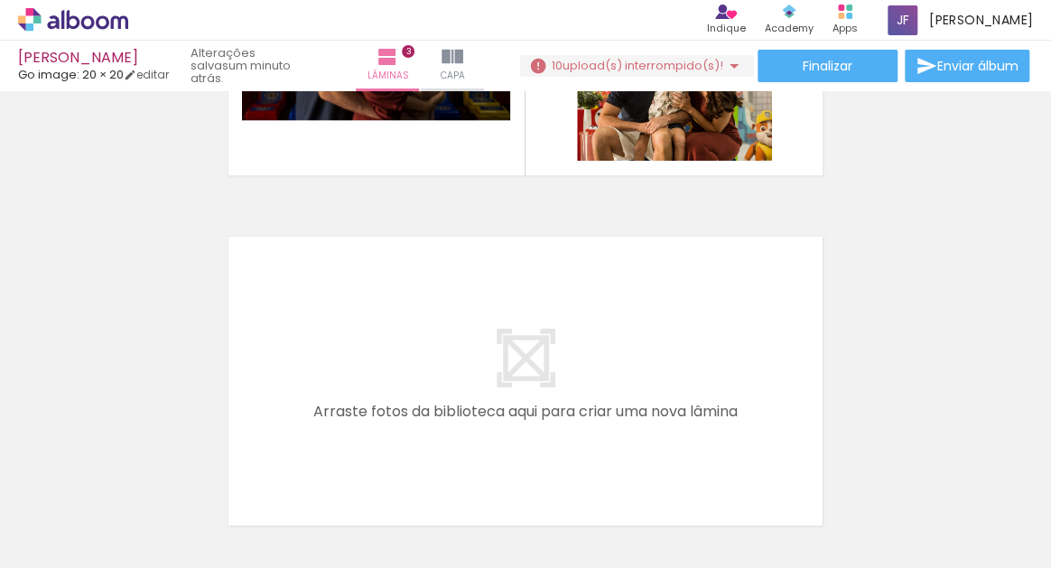
scroll to position [948, 0]
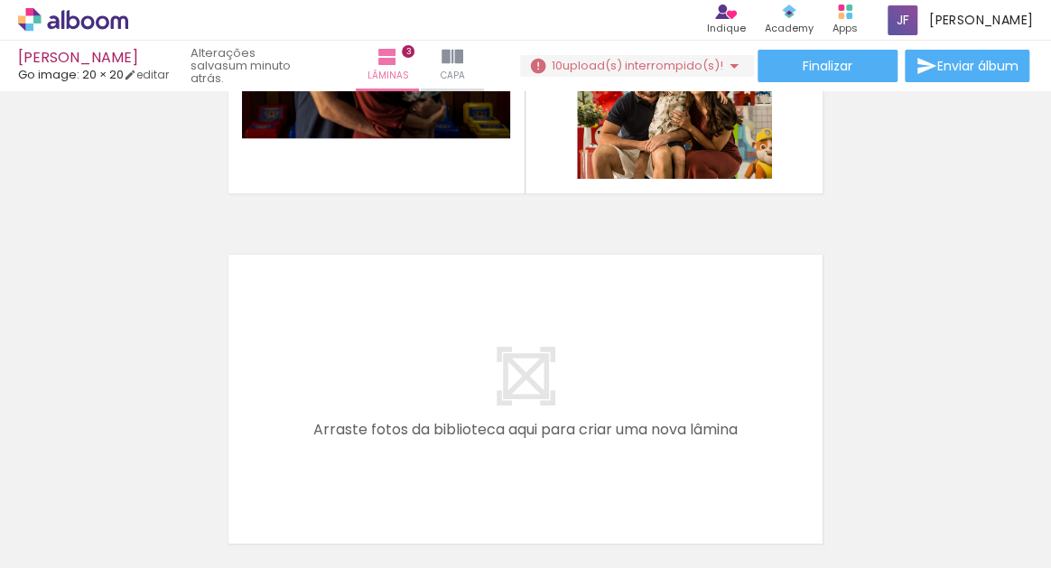
click at [524, 179] on quentale-layouter at bounding box center [525, 48] width 611 height 305
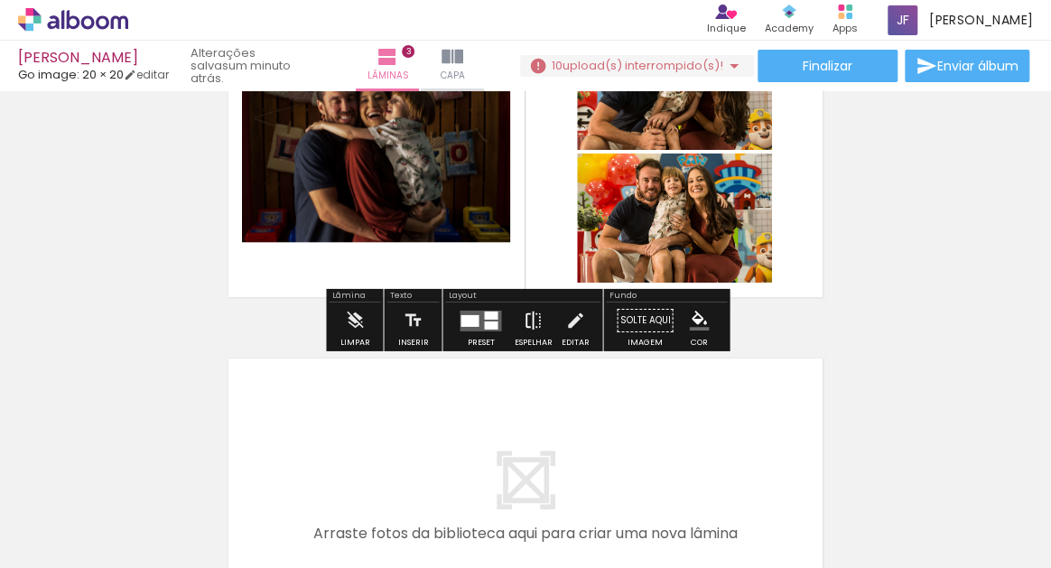
scroll to position [852, 0]
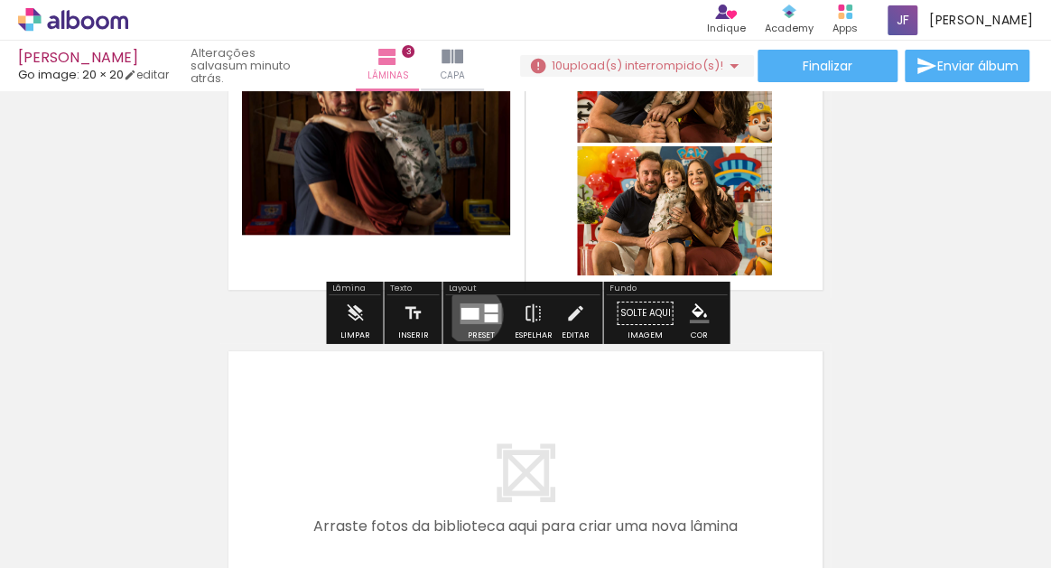
click at [469, 313] on div at bounding box center [470, 313] width 18 height 12
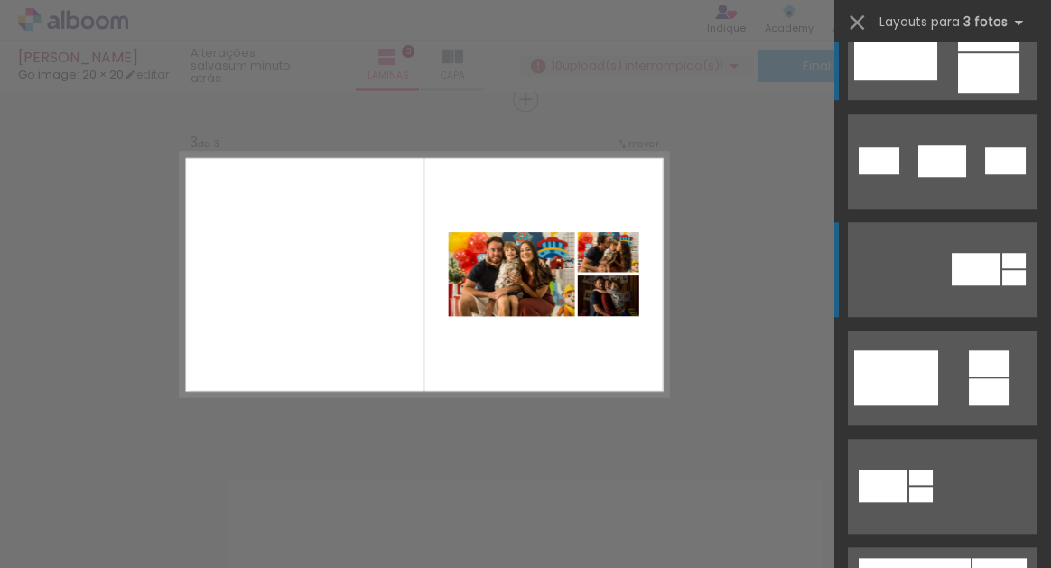
scroll to position [551, 0]
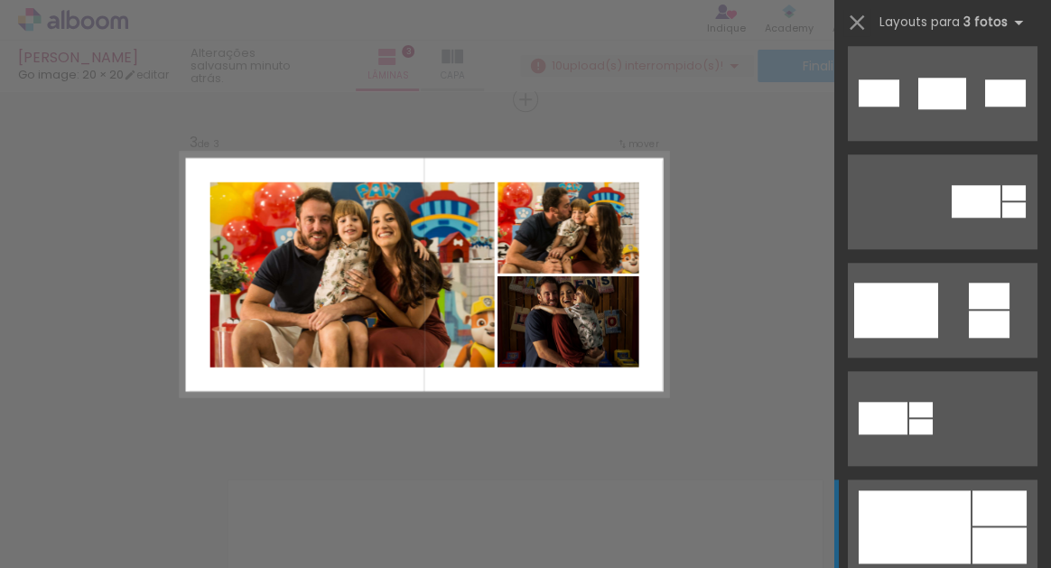
click at [924, 509] on div at bounding box center [915, 526] width 112 height 73
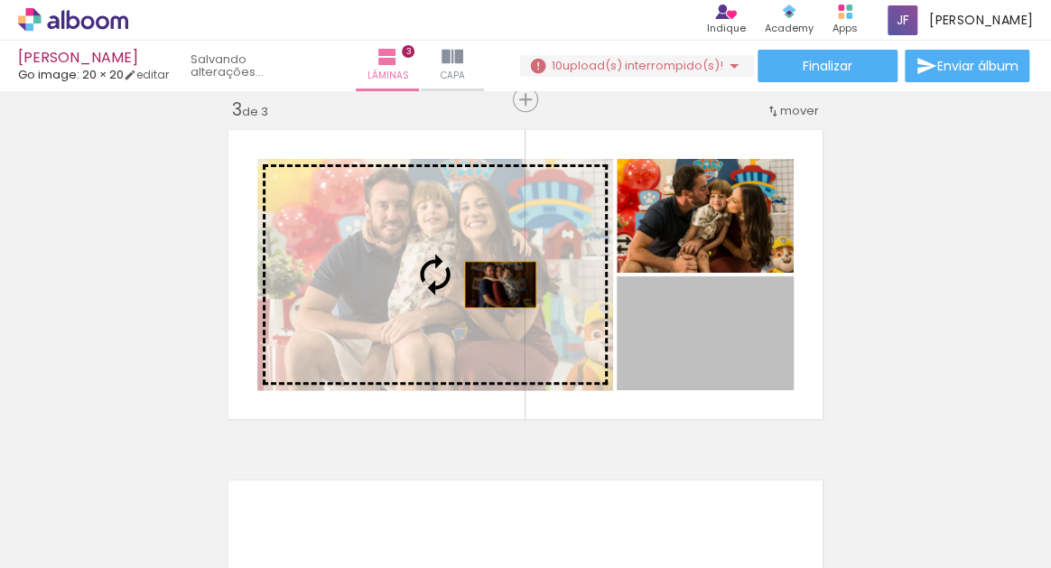
drag, startPoint x: 746, startPoint y: 319, endPoint x: 500, endPoint y: 285, distance: 248.1
click at [0, 0] on slot at bounding box center [0, 0] width 0 height 0
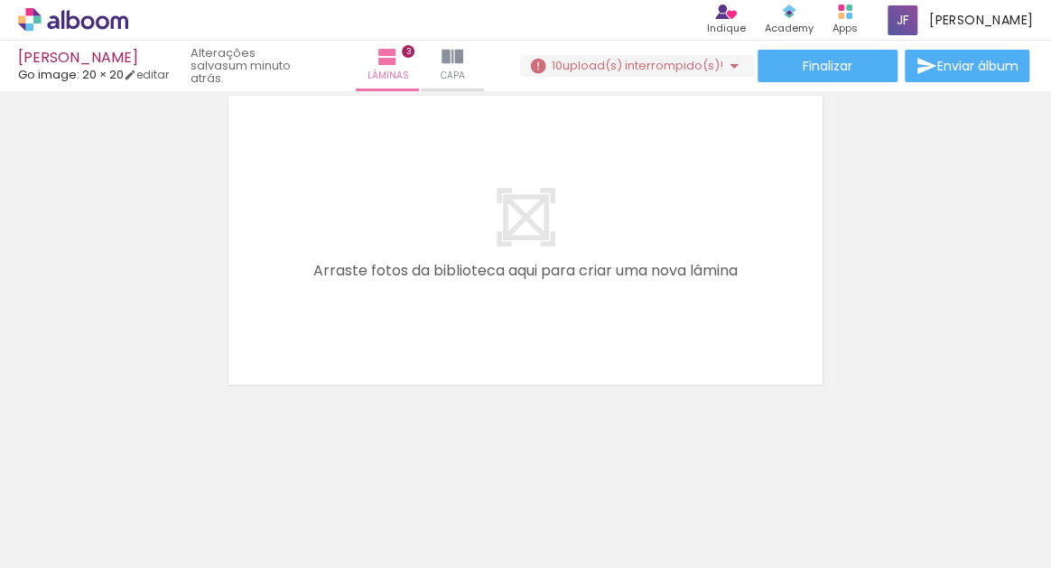
scroll to position [1106, 0]
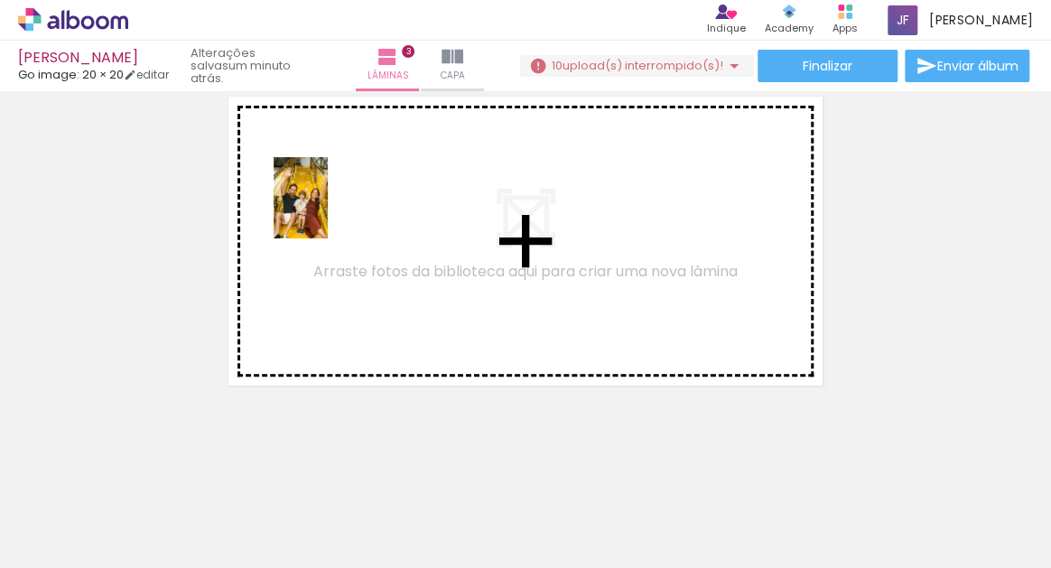
drag, startPoint x: 487, startPoint y: 518, endPoint x: 331, endPoint y: 234, distance: 323.8
click at [331, 234] on quentale-workspace at bounding box center [525, 284] width 1051 height 568
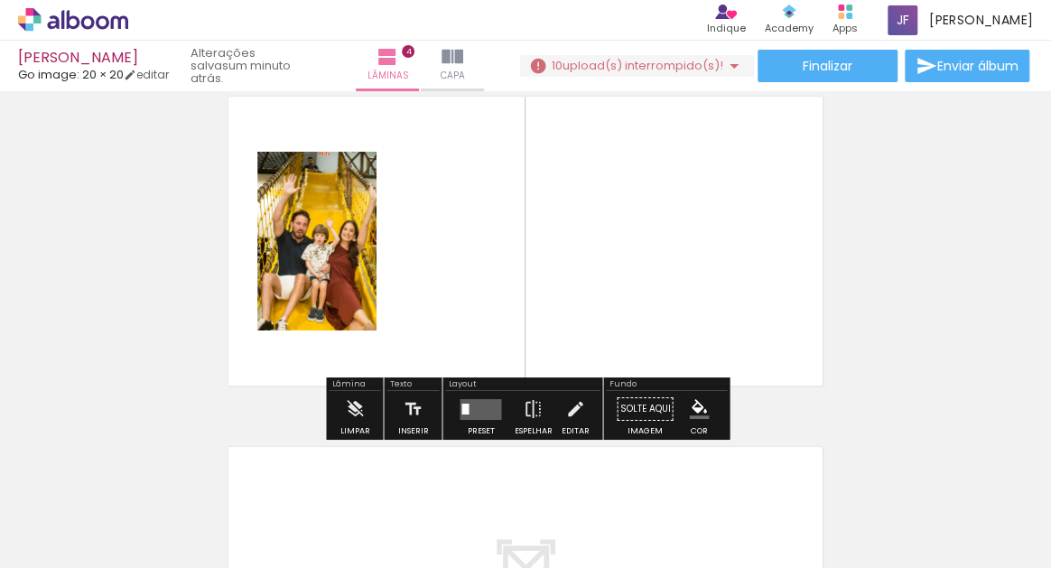
scroll to position [1074, 0]
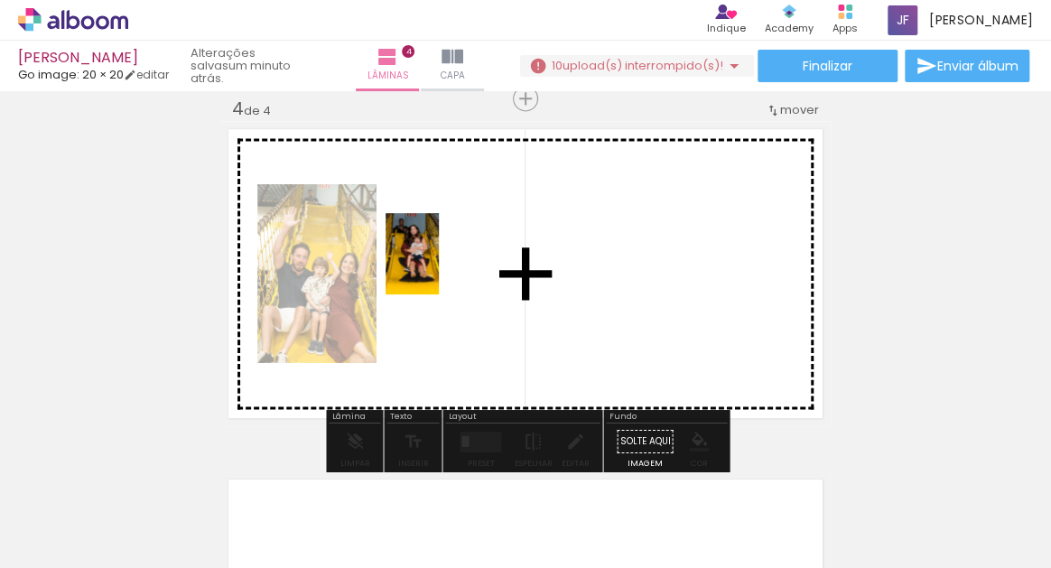
drag, startPoint x: 699, startPoint y: 527, endPoint x: 444, endPoint y: 273, distance: 360.2
click at [444, 273] on quentale-workspace at bounding box center [525, 284] width 1051 height 568
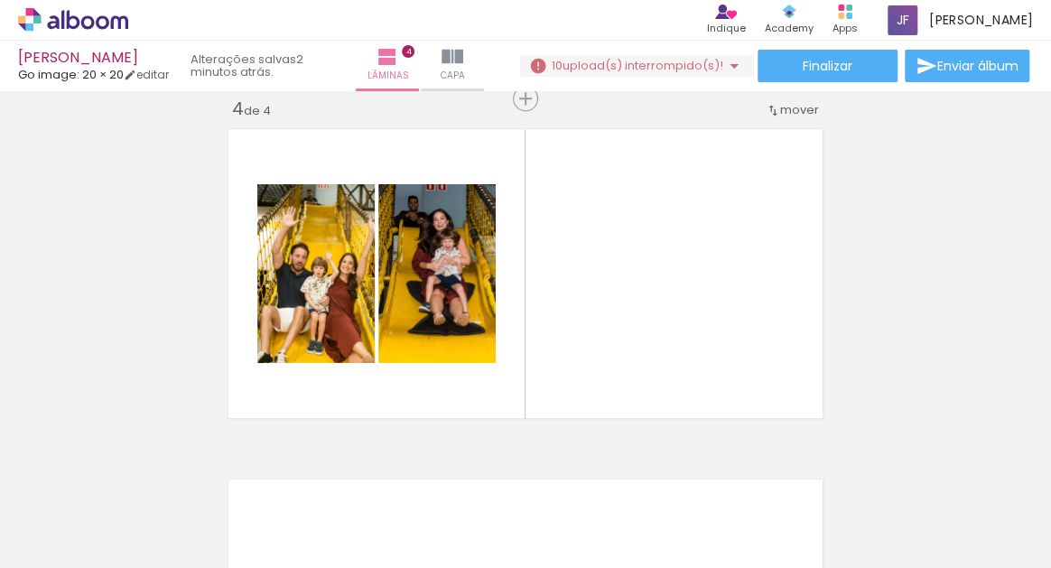
scroll to position [0, 63]
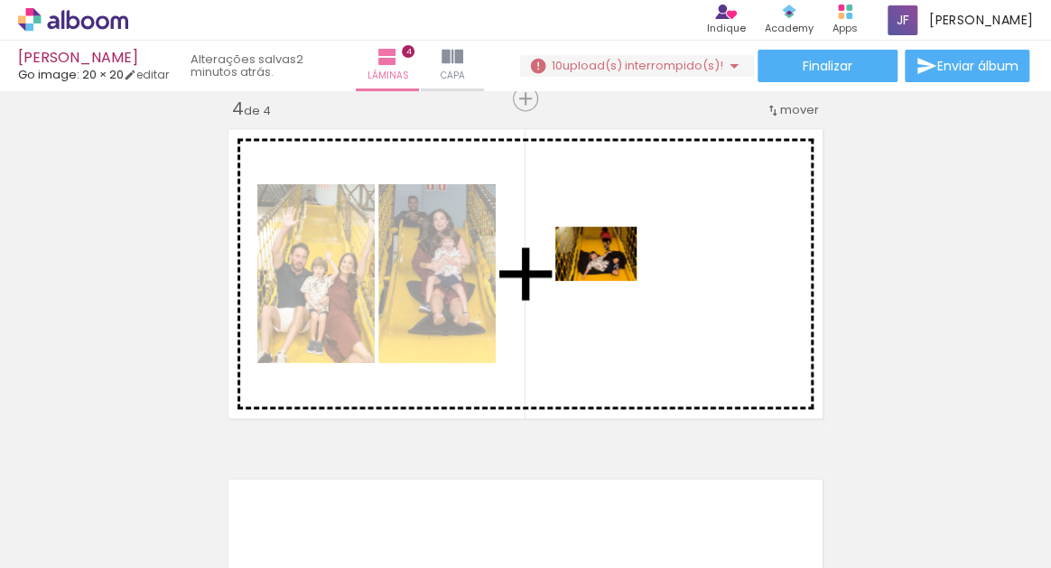
drag, startPoint x: 740, startPoint y: 516, endPoint x: 612, endPoint y: 298, distance: 252.2
click at [612, 298] on quentale-workspace at bounding box center [525, 284] width 1051 height 568
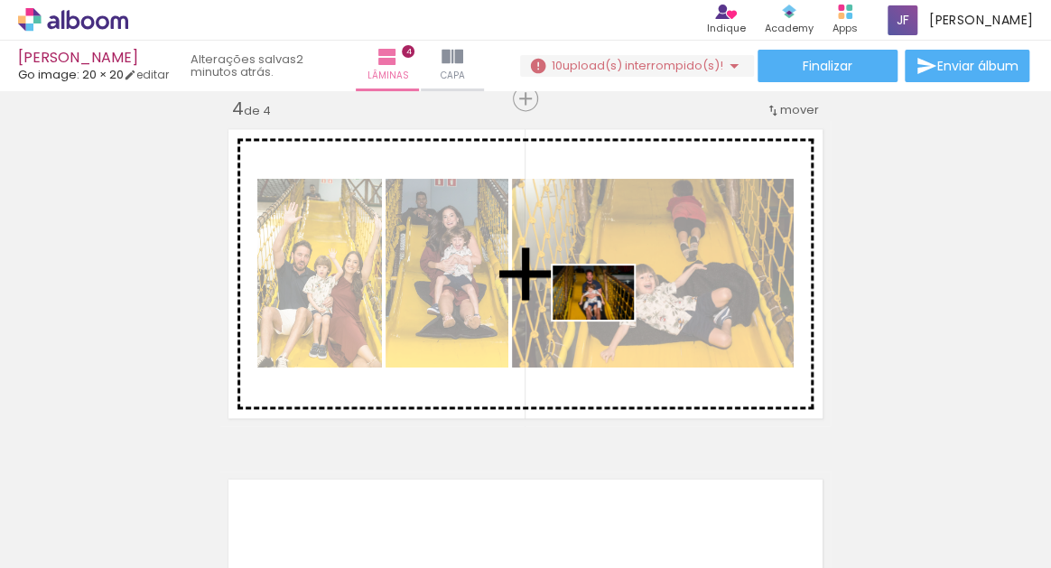
drag, startPoint x: 523, startPoint y: 518, endPoint x: 608, endPoint y: 322, distance: 212.8
click at [608, 321] on quentale-workspace at bounding box center [525, 284] width 1051 height 568
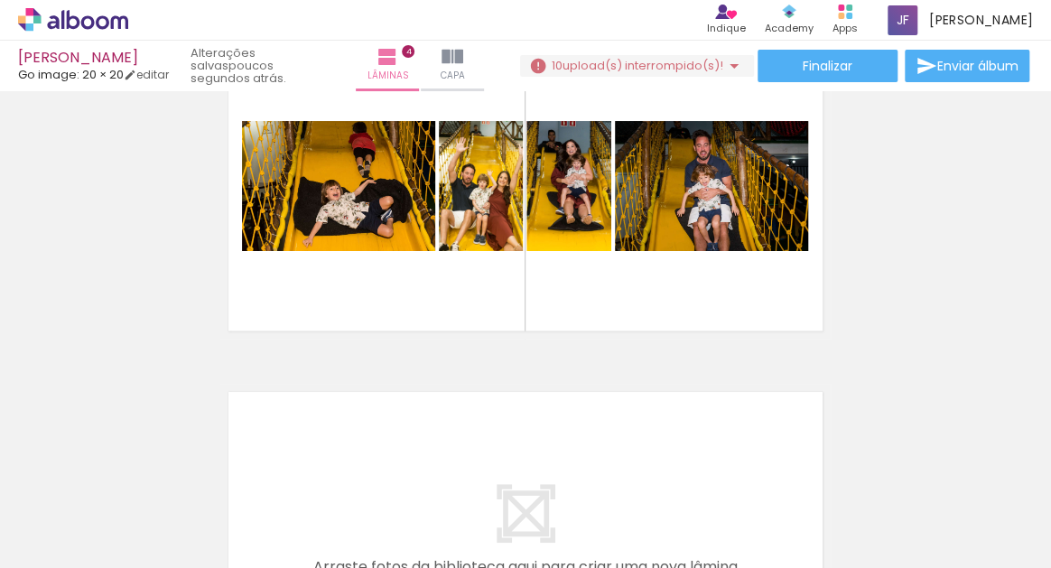
scroll to position [0, 0]
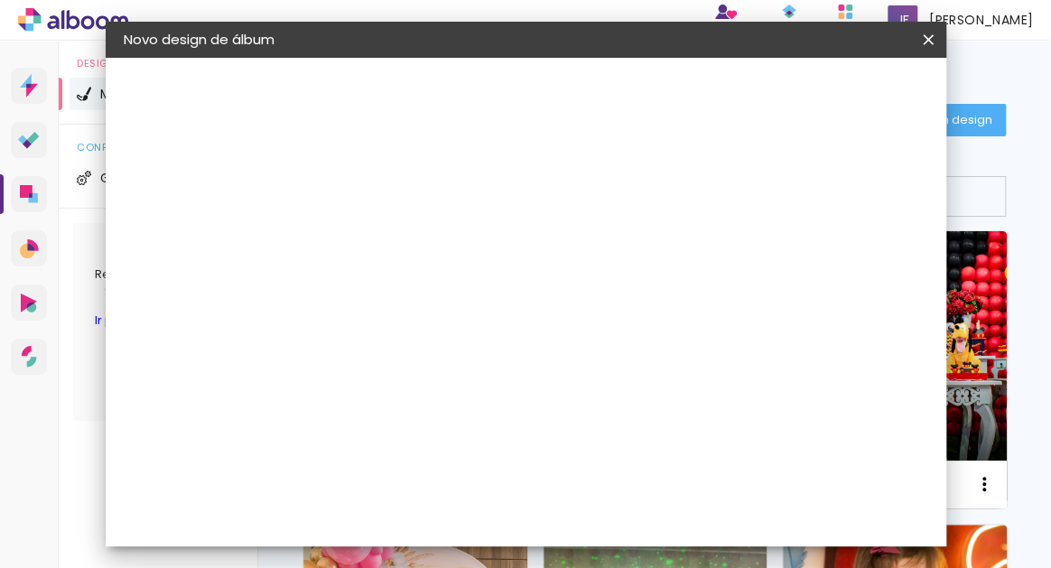
click at [925, 41] on iron-icon at bounding box center [929, 40] width 22 height 18
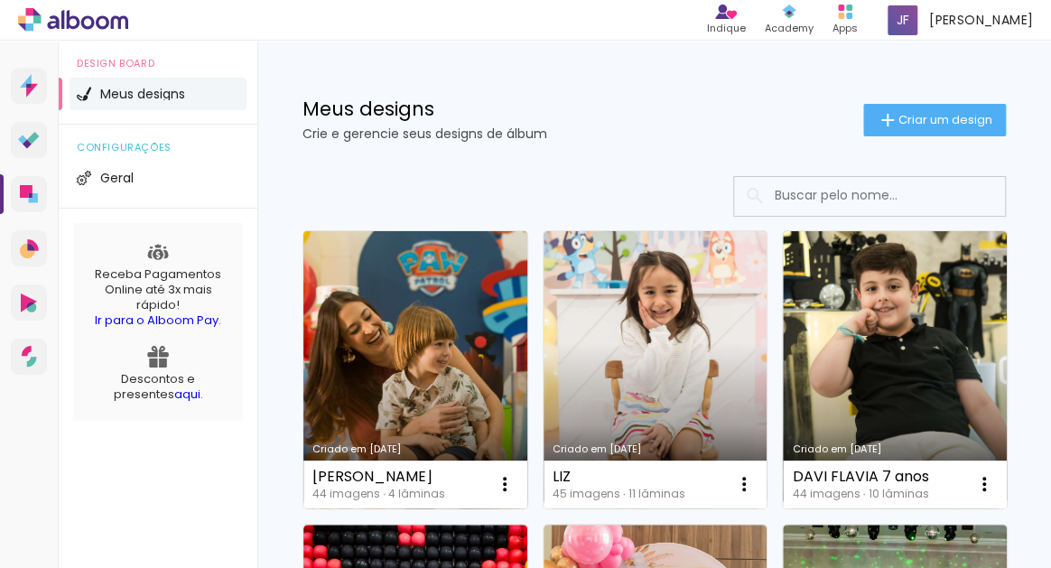
click at [406, 378] on link "Criado em [DATE]" at bounding box center [415, 369] width 224 height 277
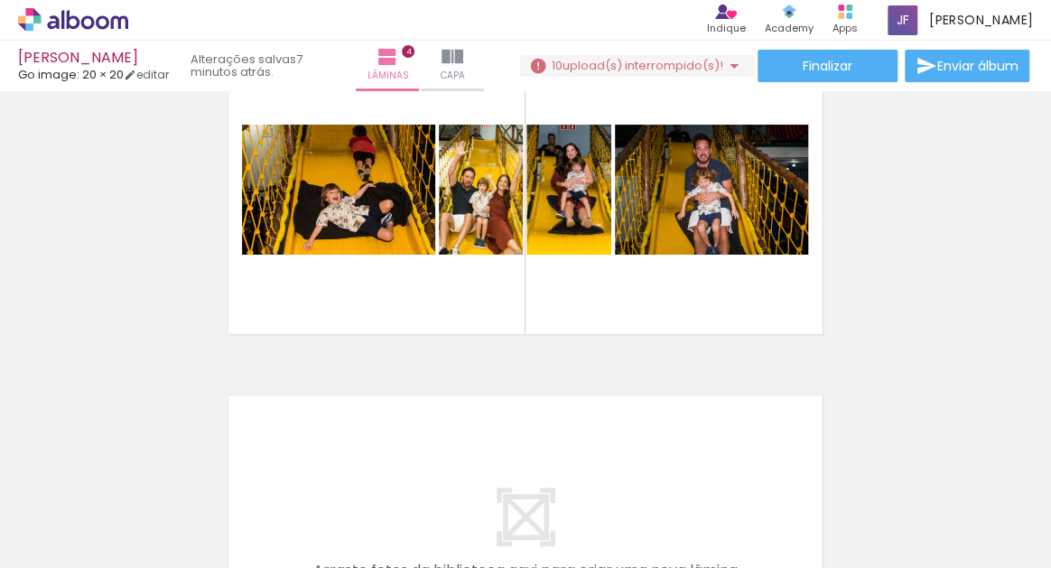
scroll to position [1159, 0]
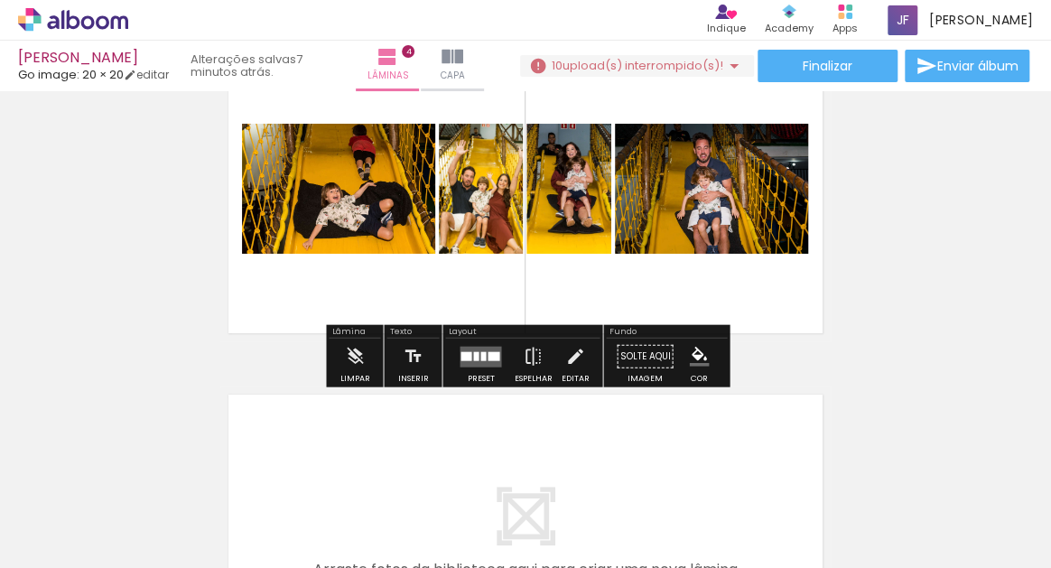
click at [481, 358] on div at bounding box center [483, 355] width 5 height 9
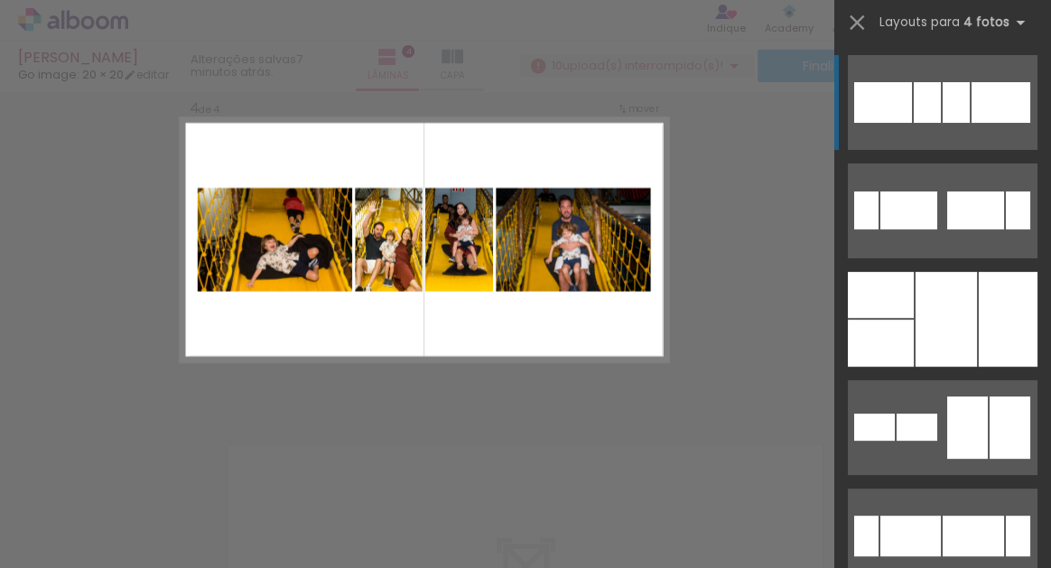
scroll to position [1074, 0]
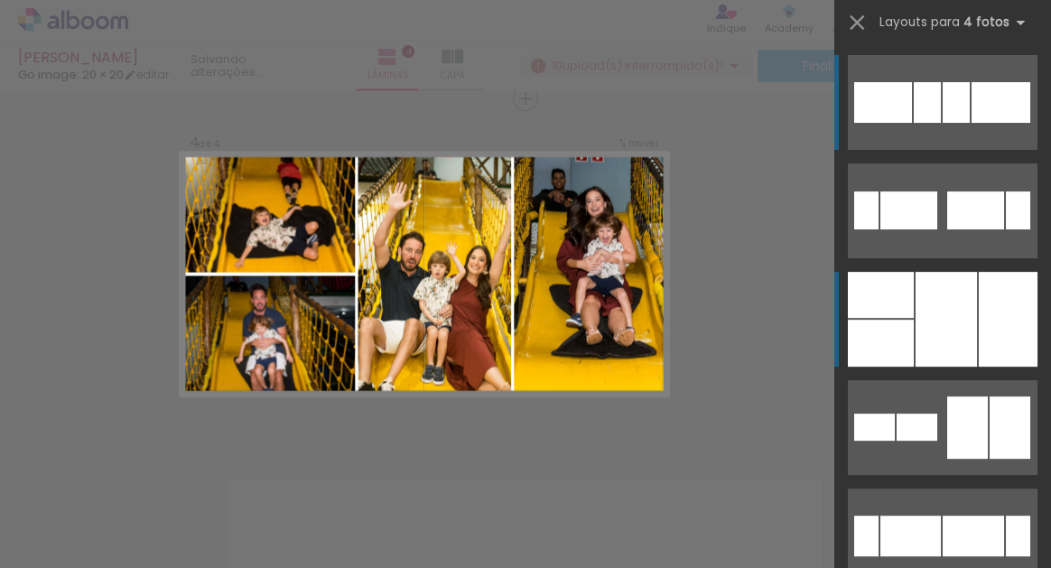
click at [907, 319] on quentale-layouter at bounding box center [943, 319] width 190 height 95
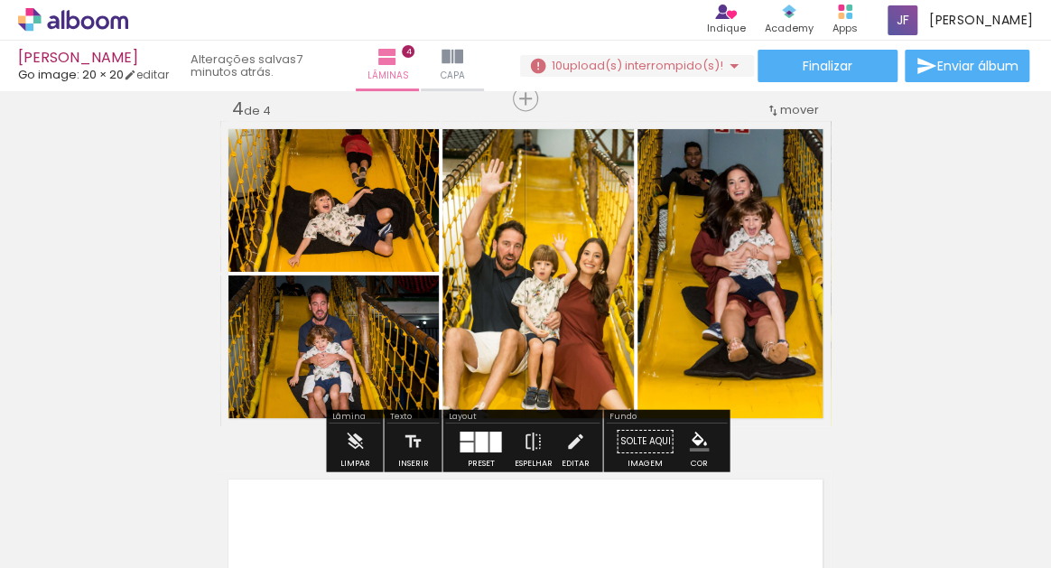
click at [728, 279] on quentale-photo at bounding box center [734, 273] width 193 height 305
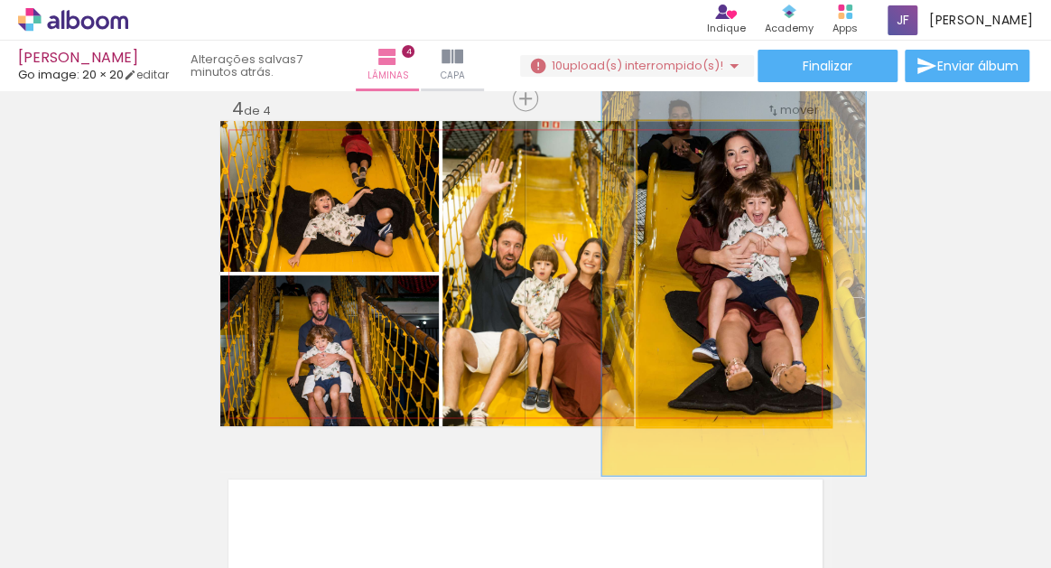
drag, startPoint x: 677, startPoint y: 143, endPoint x: 697, endPoint y: 145, distance: 20.1
click at [697, 145] on div at bounding box center [700, 140] width 16 height 16
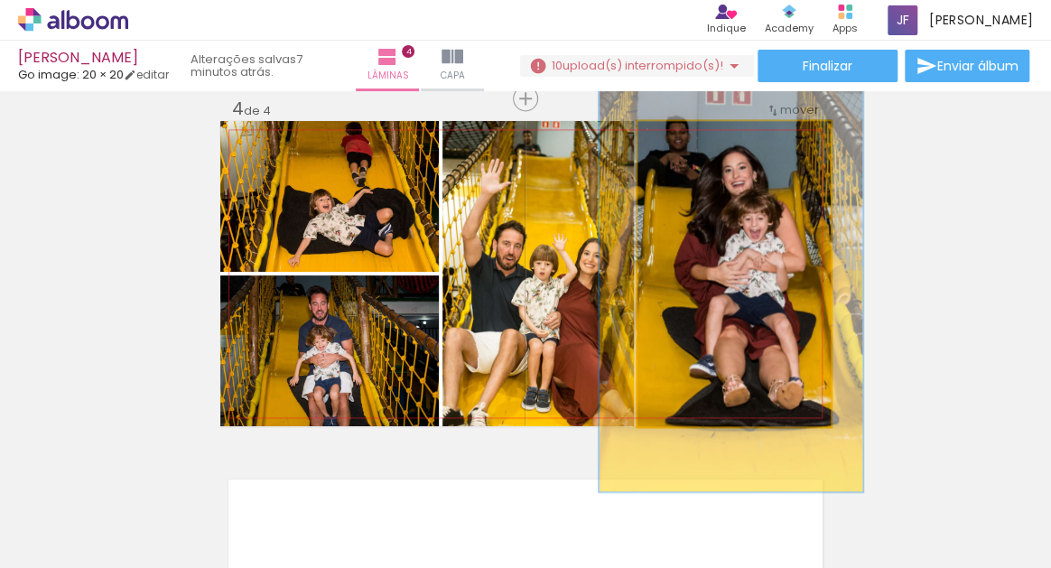
drag, startPoint x: 777, startPoint y: 247, endPoint x: 774, endPoint y: 264, distance: 16.5
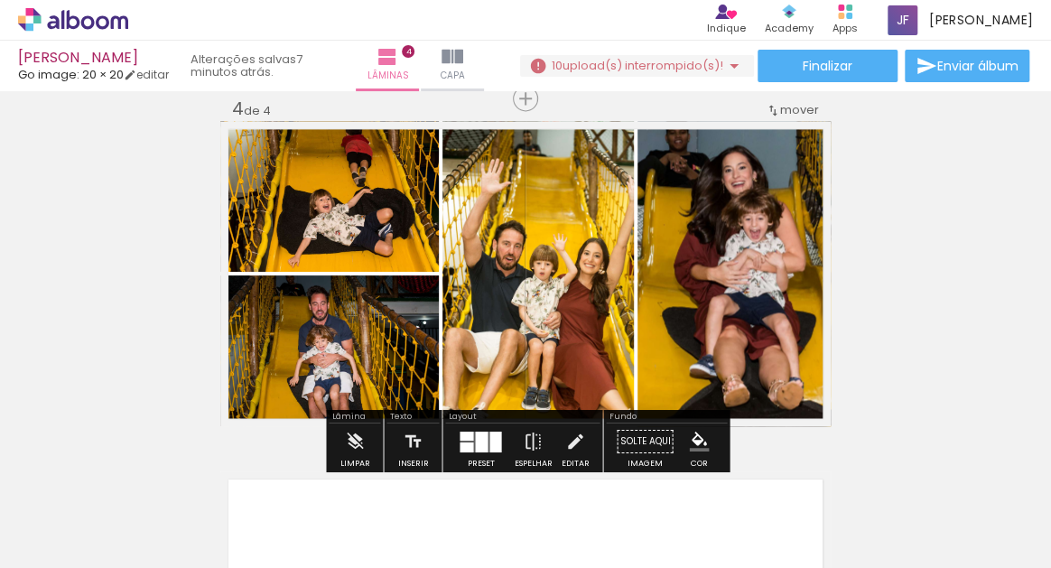
scroll to position [1079, 0]
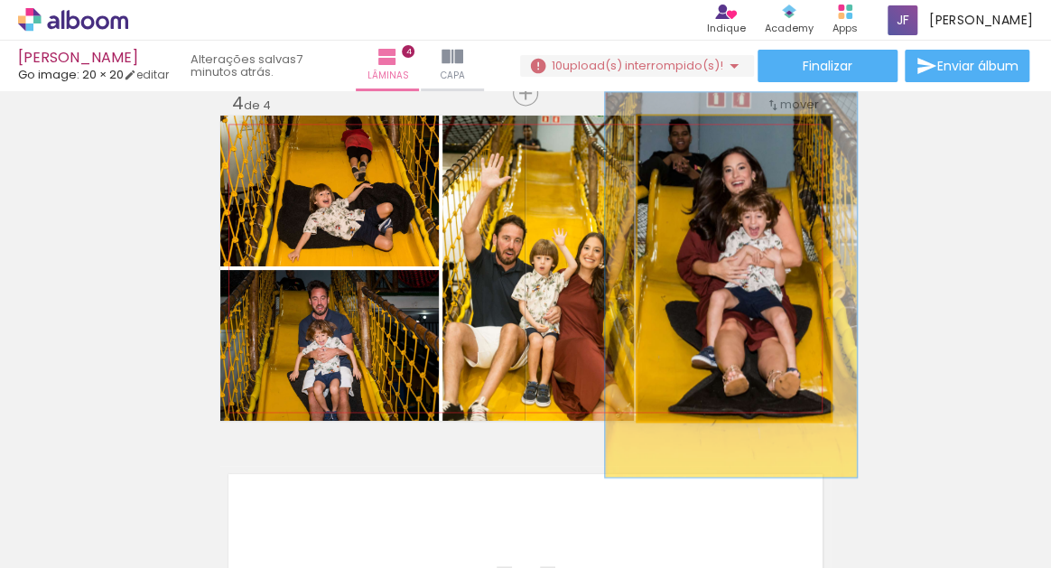
click at [696, 141] on div at bounding box center [698, 134] width 29 height 29
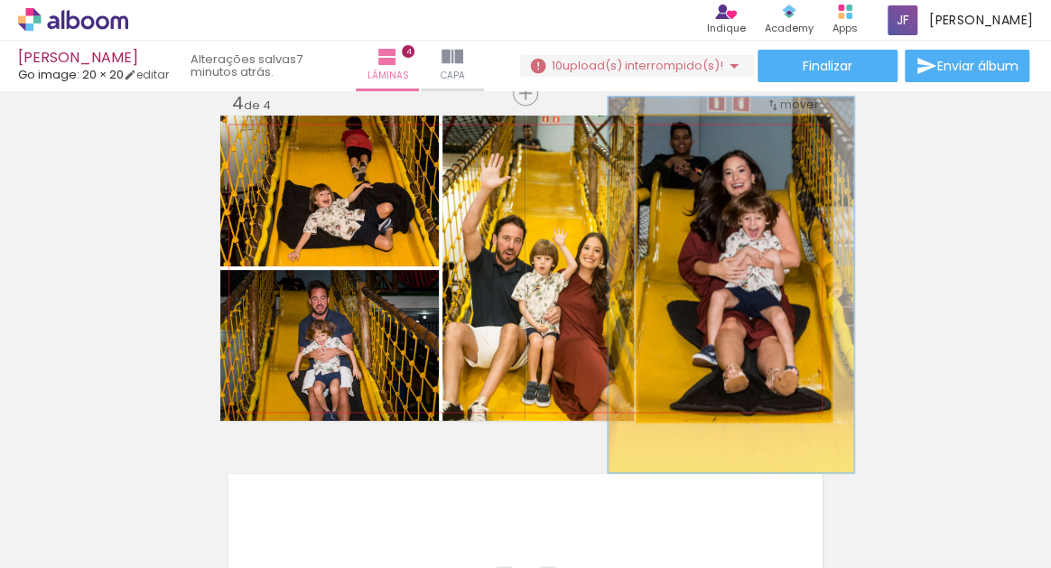
type paper-slider "124"
click at [695, 133] on div at bounding box center [696, 134] width 16 height 16
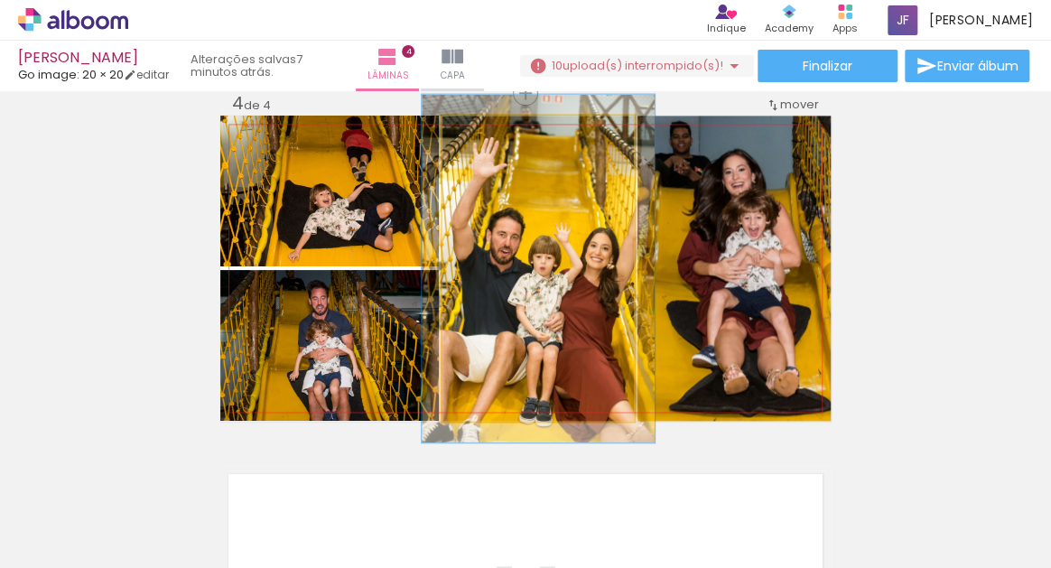
type paper-slider "113"
click at [495, 136] on div at bounding box center [494, 134] width 16 height 16
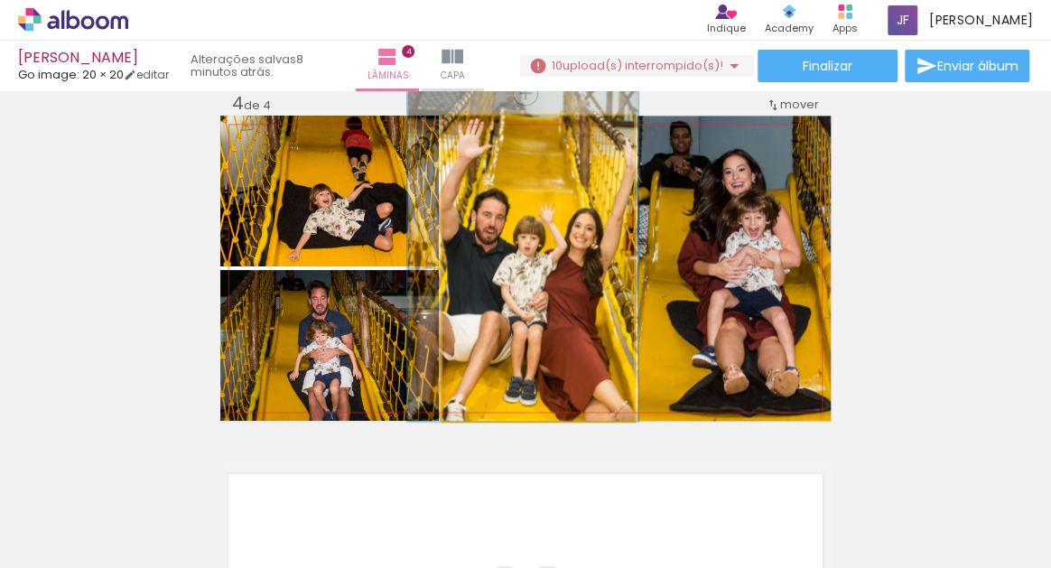
drag, startPoint x: 574, startPoint y: 264, endPoint x: 559, endPoint y: 238, distance: 30.4
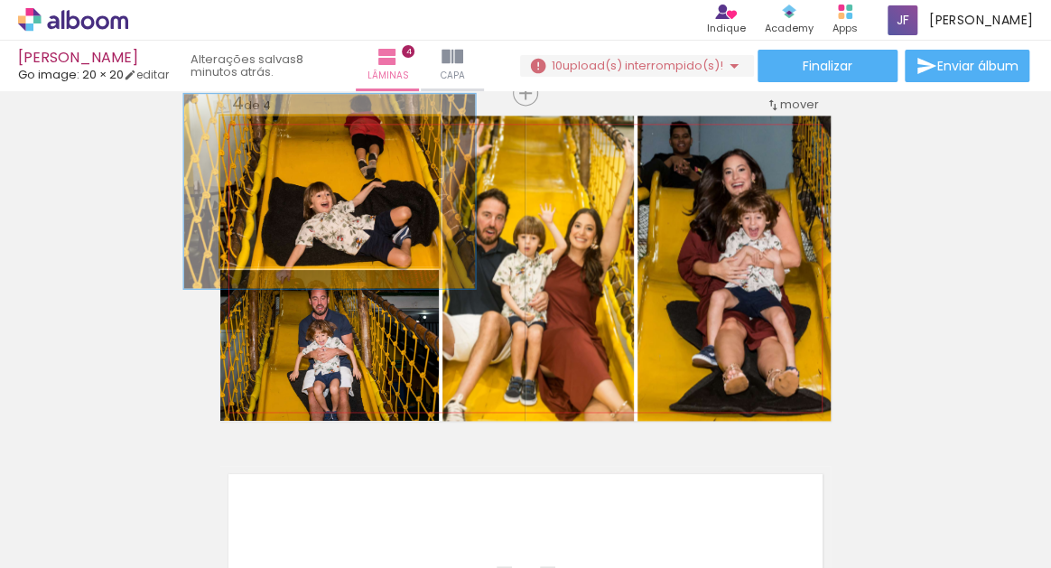
drag, startPoint x: 262, startPoint y: 132, endPoint x: 283, endPoint y: 139, distance: 22.0
click at [283, 136] on div at bounding box center [281, 134] width 16 height 16
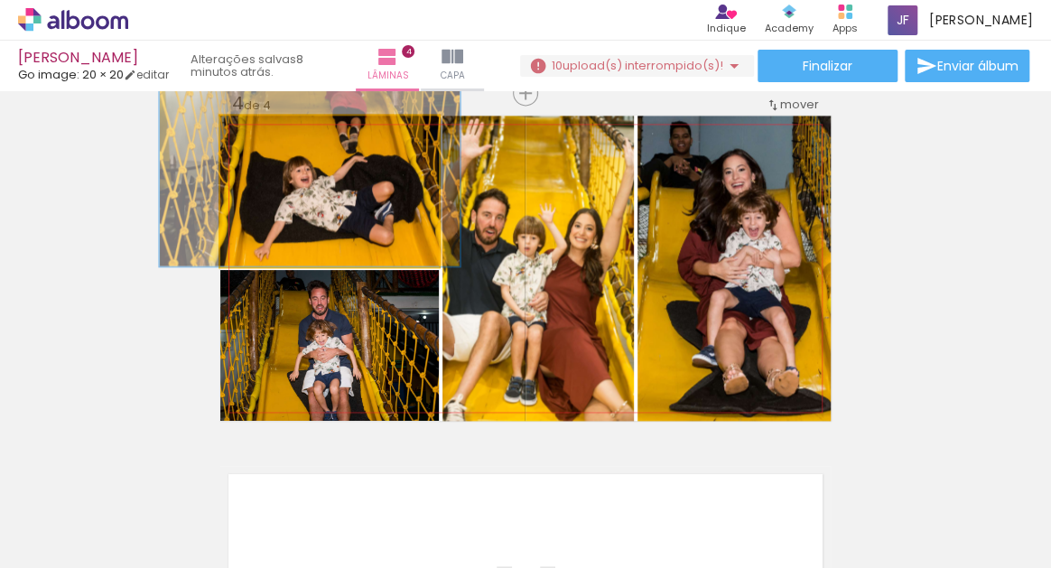
drag, startPoint x: 320, startPoint y: 179, endPoint x: 300, endPoint y: 145, distance: 38.9
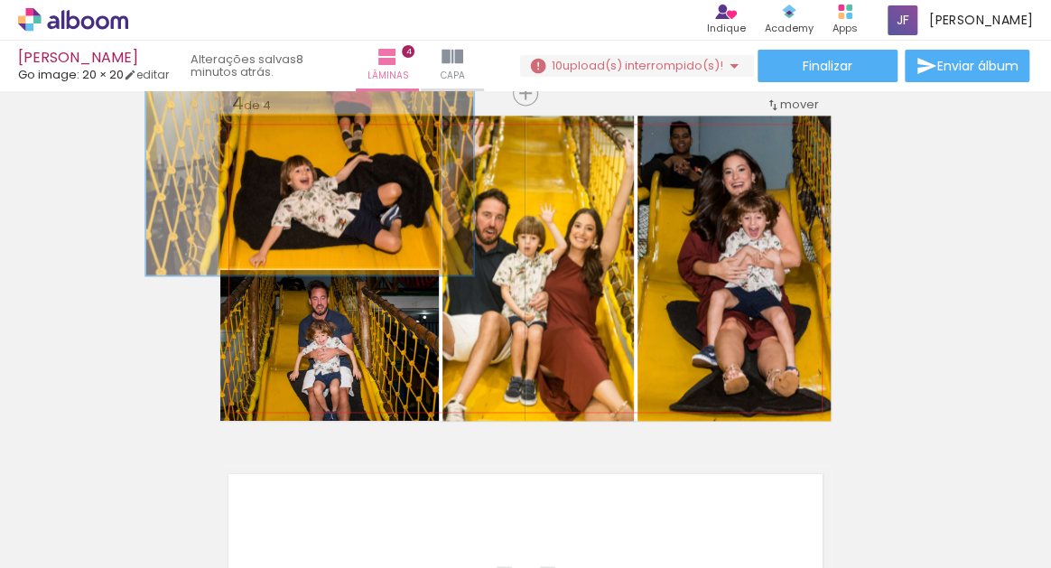
type paper-slider "143"
click at [293, 135] on div at bounding box center [294, 134] width 16 height 16
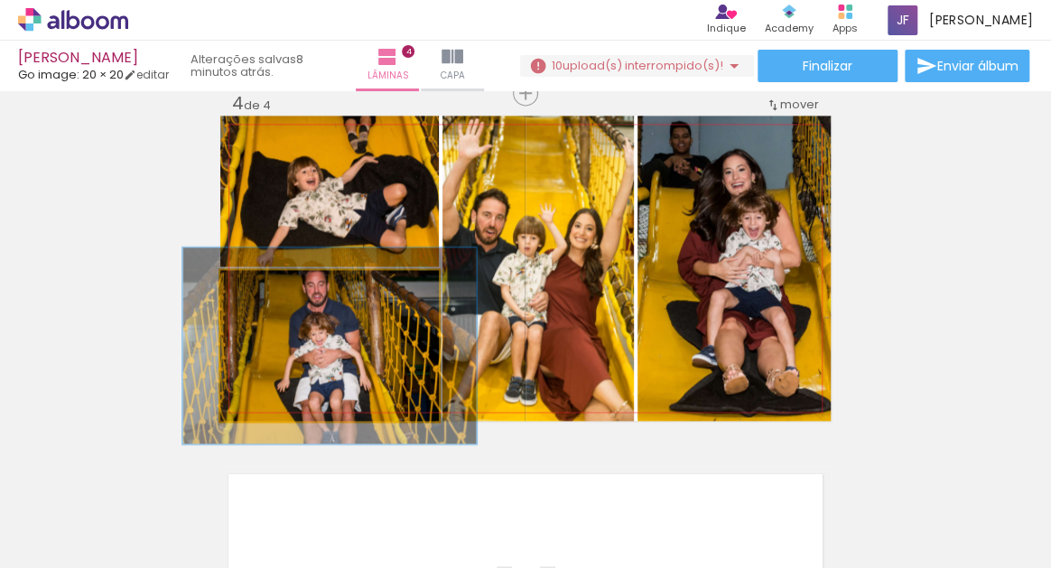
drag, startPoint x: 264, startPoint y: 288, endPoint x: 284, endPoint y: 292, distance: 20.2
click at [285, 292] on div at bounding box center [282, 289] width 16 height 16
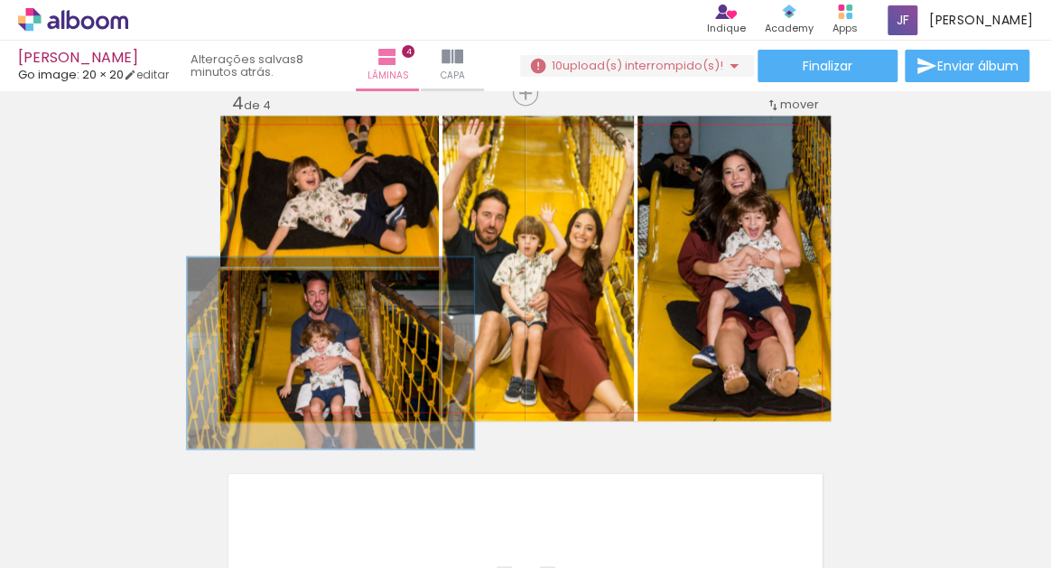
type paper-slider "127"
click at [277, 287] on div at bounding box center [282, 289] width 16 height 16
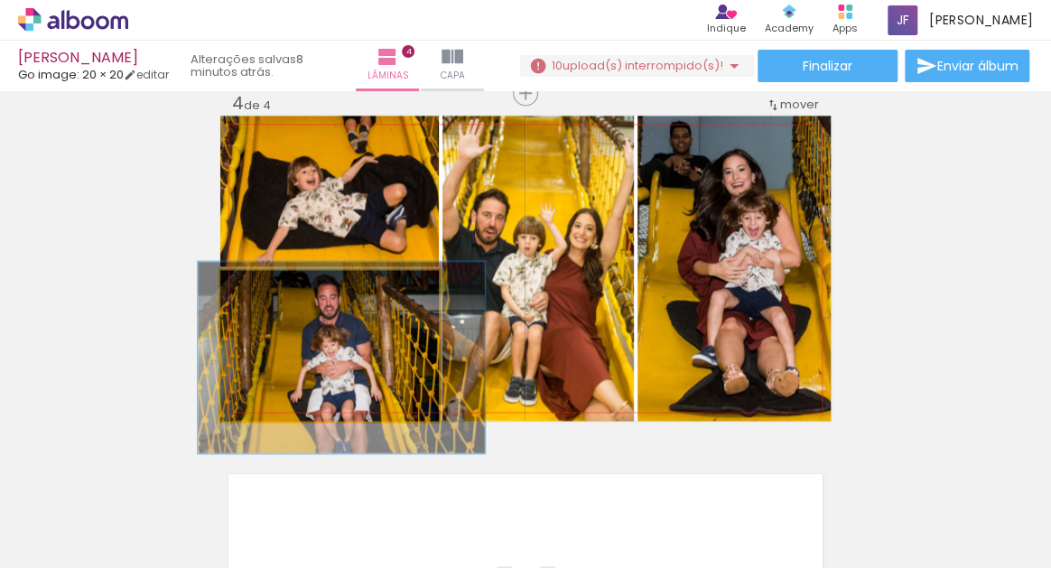
drag, startPoint x: 343, startPoint y: 336, endPoint x: 356, endPoint y: 335, distance: 12.7
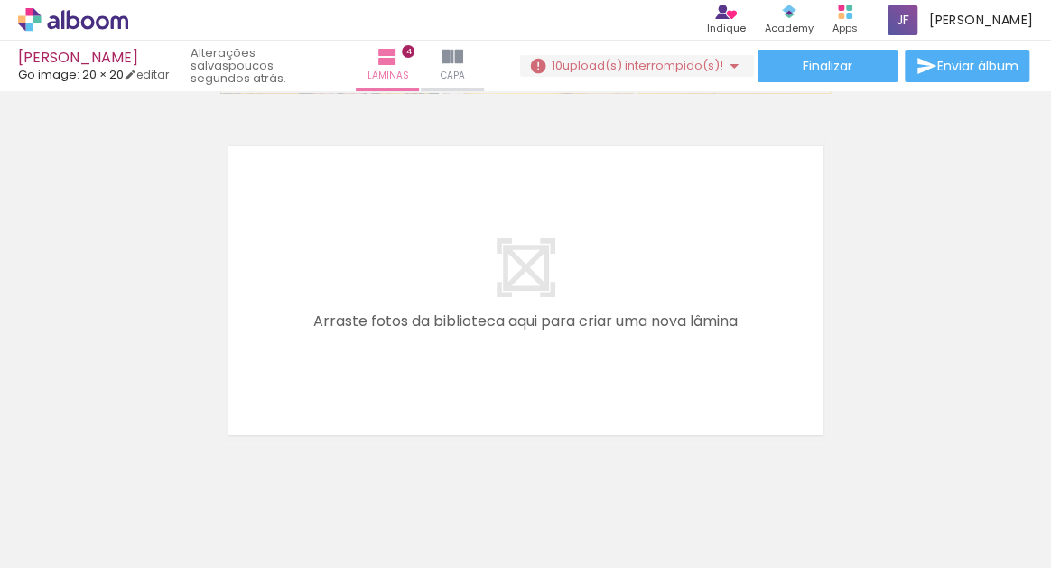
scroll to position [0, 675]
click at [96, 517] on iron-icon at bounding box center [92, 514] width 14 height 14
click at [0, 0] on slot "Não utilizadas" at bounding box center [0, 0] width 0 height 0
type input "Não utilizadas"
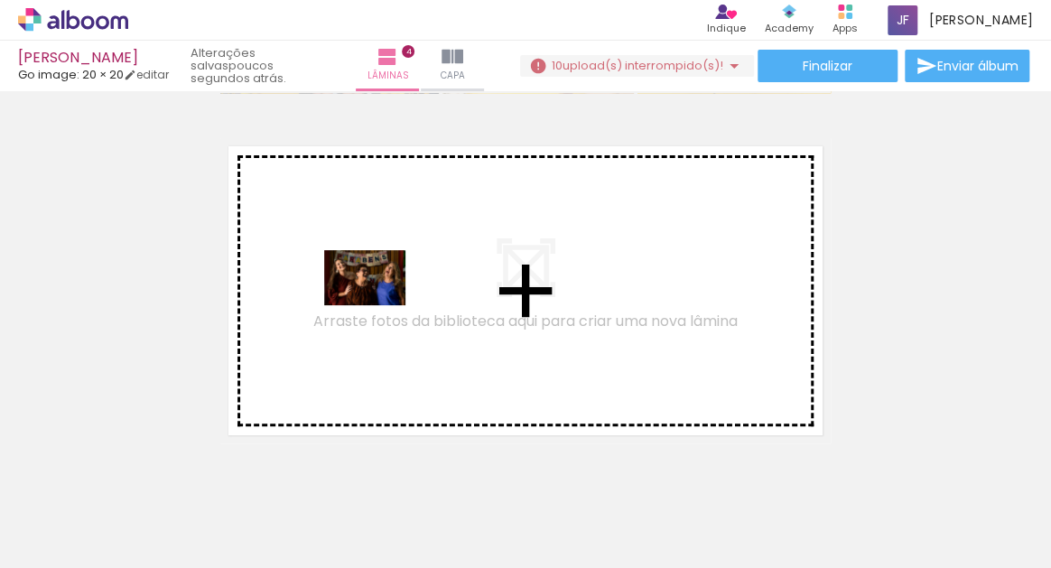
drag, startPoint x: 603, startPoint y: 519, endPoint x: 378, endPoint y: 305, distance: 310.5
click at [378, 305] on quentale-workspace at bounding box center [525, 284] width 1051 height 568
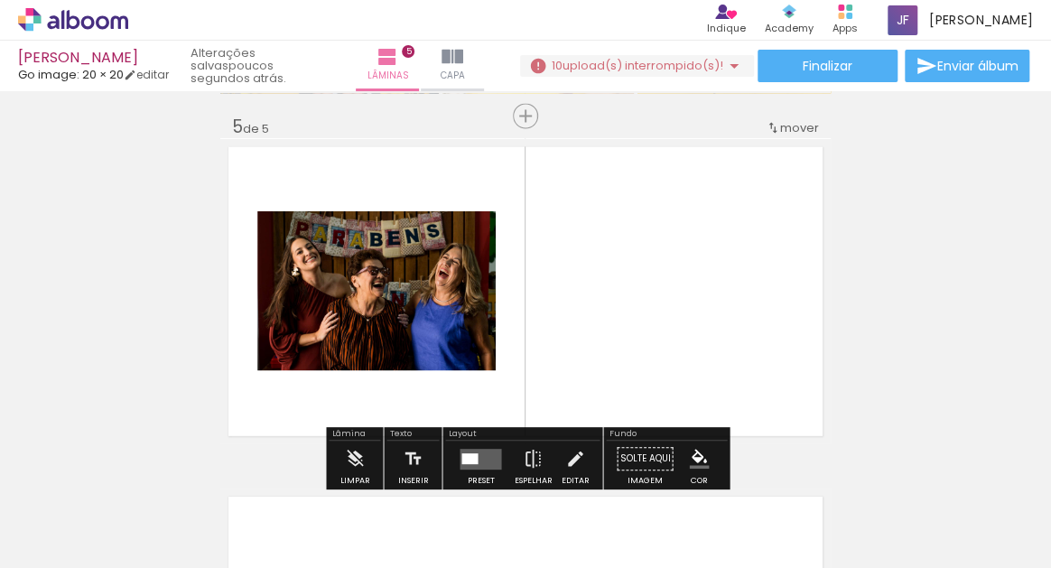
scroll to position [1424, 0]
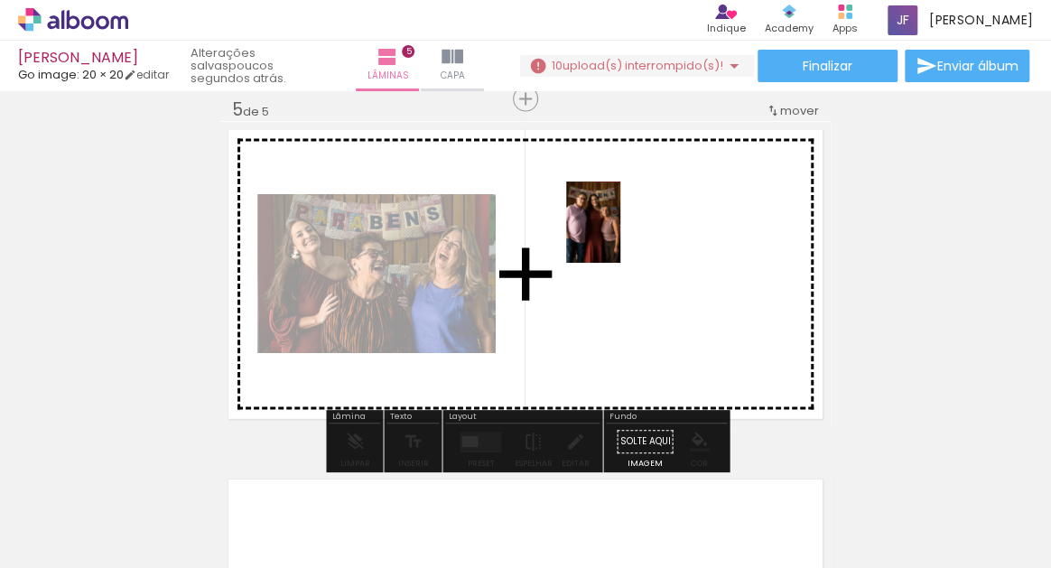
drag, startPoint x: 595, startPoint y: 518, endPoint x: 621, endPoint y: 234, distance: 284.7
click at [621, 234] on quentale-workspace at bounding box center [525, 284] width 1051 height 568
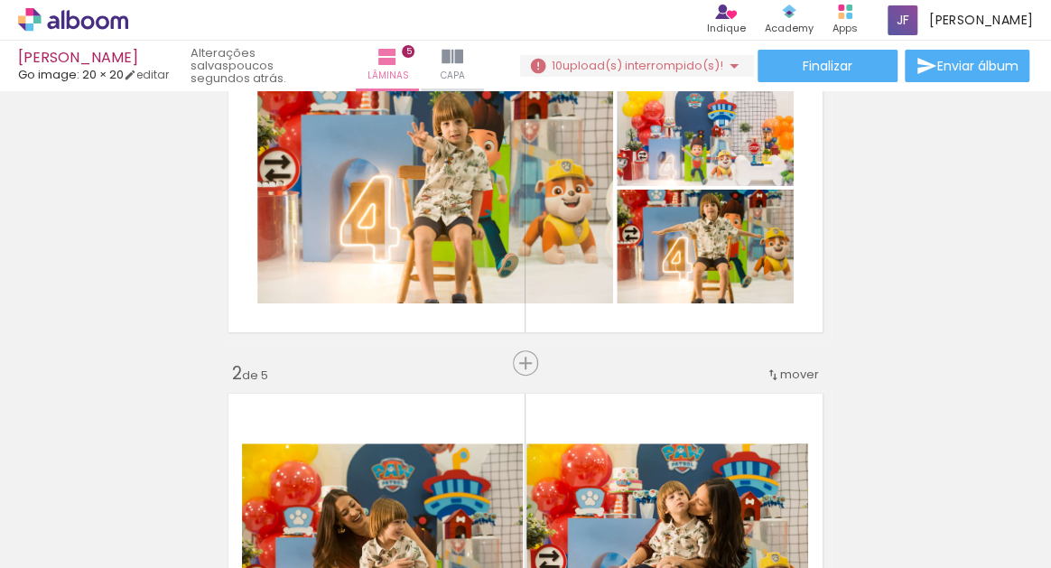
scroll to position [109, 0]
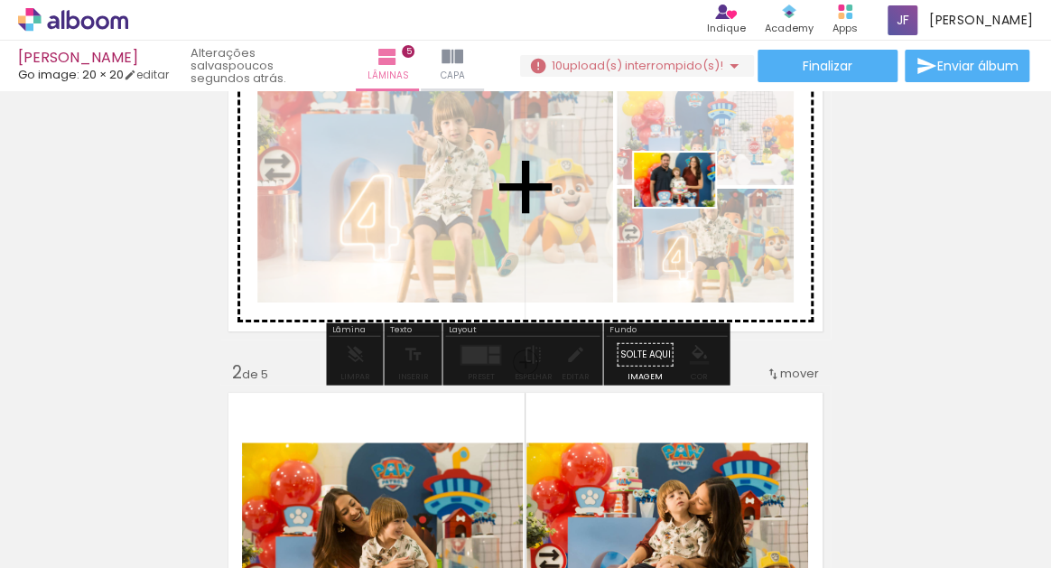
drag, startPoint x: 269, startPoint y: 521, endPoint x: 686, endPoint y: 209, distance: 521.4
click at [687, 208] on quentale-workspace at bounding box center [525, 284] width 1051 height 568
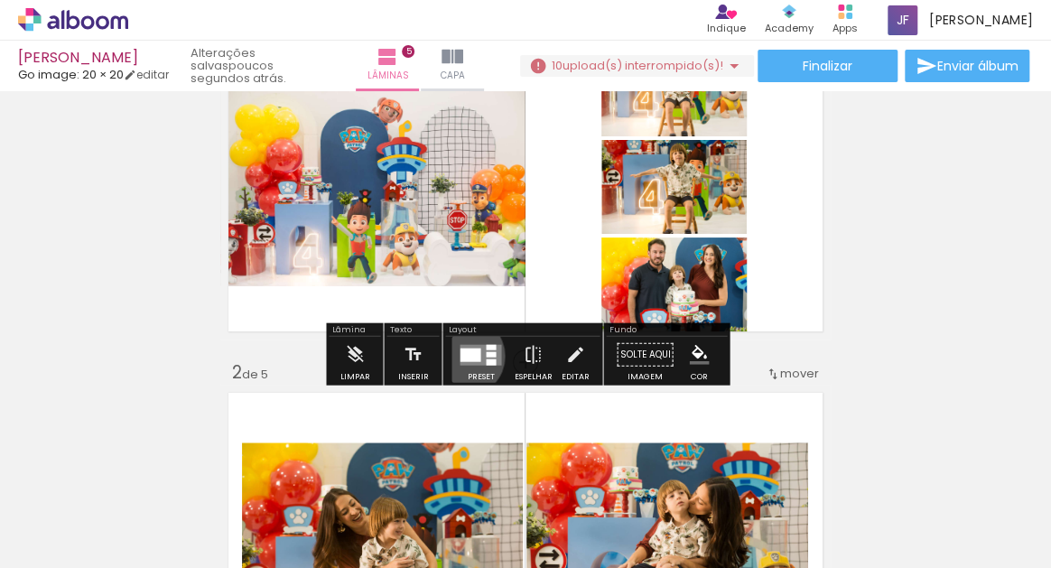
click at [461, 355] on div at bounding box center [470, 355] width 21 height 14
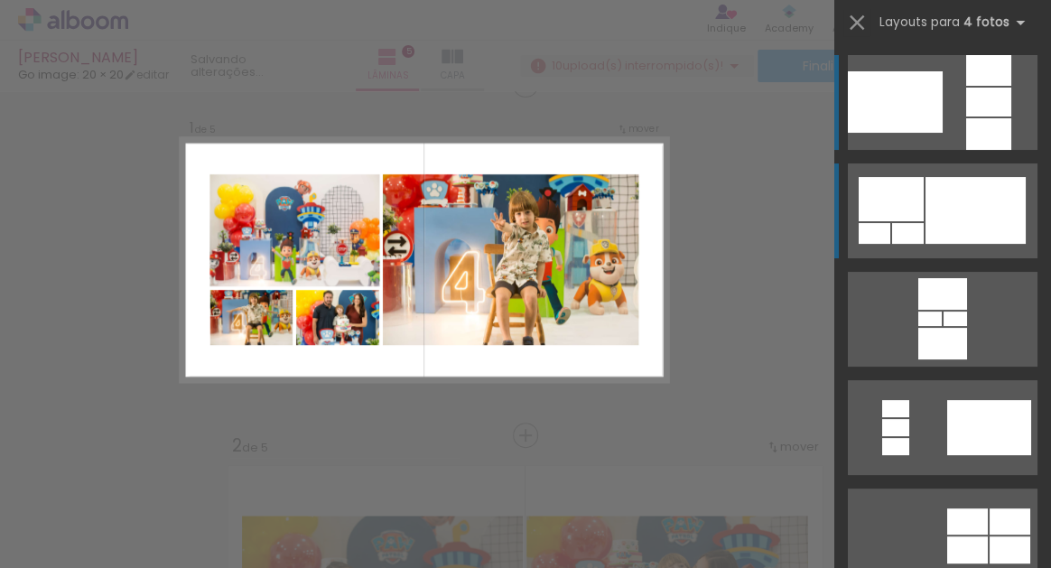
scroll to position [22, 0]
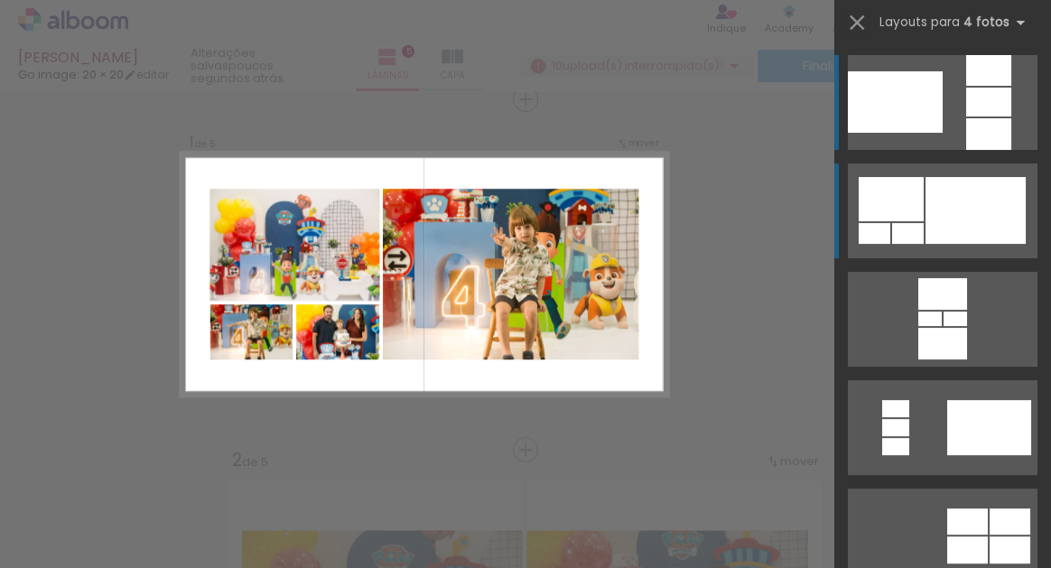
click at [964, 221] on div at bounding box center [976, 210] width 100 height 67
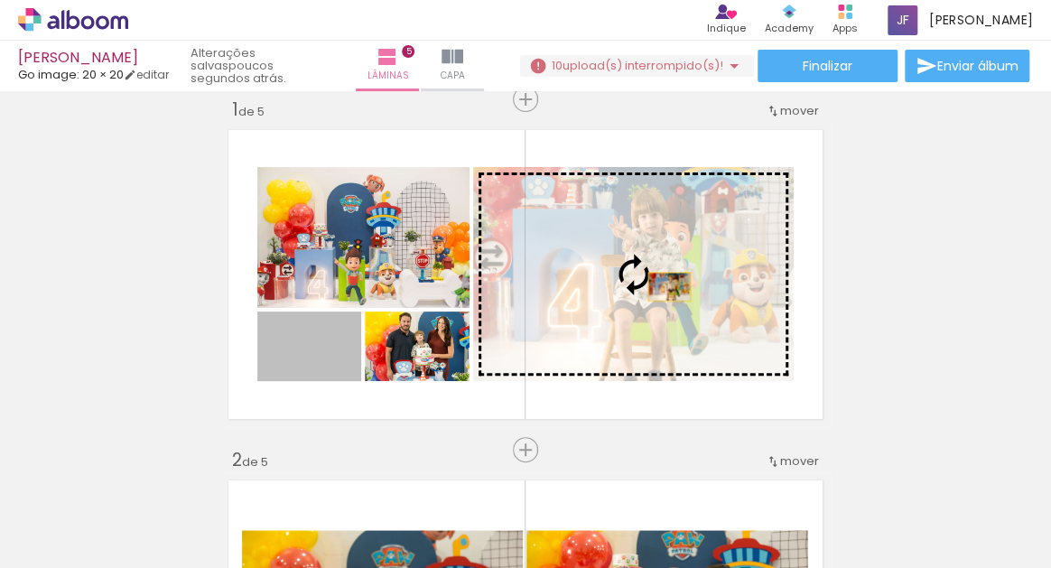
drag, startPoint x: 341, startPoint y: 365, endPoint x: 669, endPoint y: 288, distance: 337.6
click at [0, 0] on slot at bounding box center [0, 0] width 0 height 0
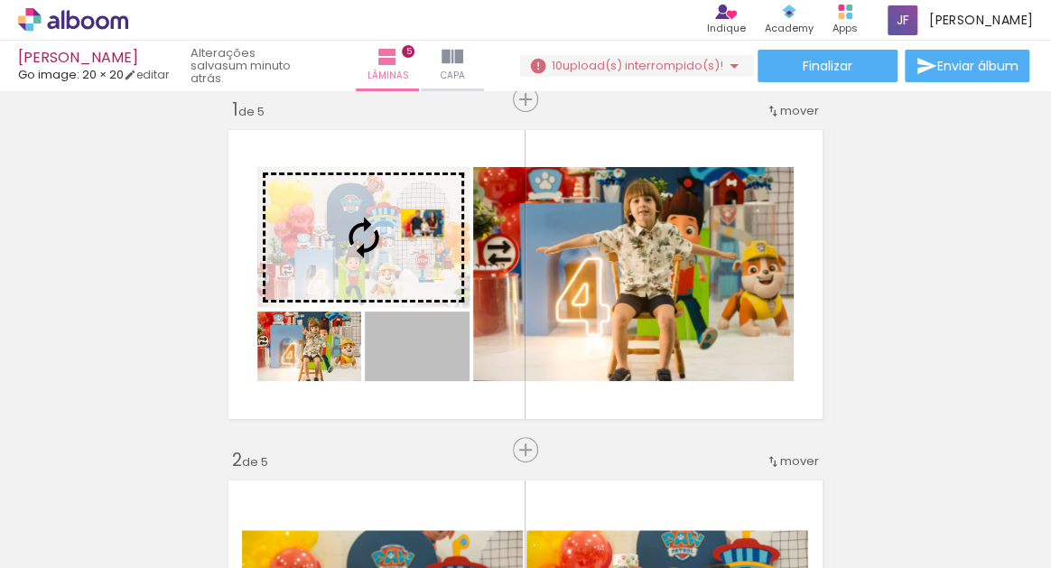
drag, startPoint x: 451, startPoint y: 359, endPoint x: 415, endPoint y: 235, distance: 128.9
click at [0, 0] on slot at bounding box center [0, 0] width 0 height 0
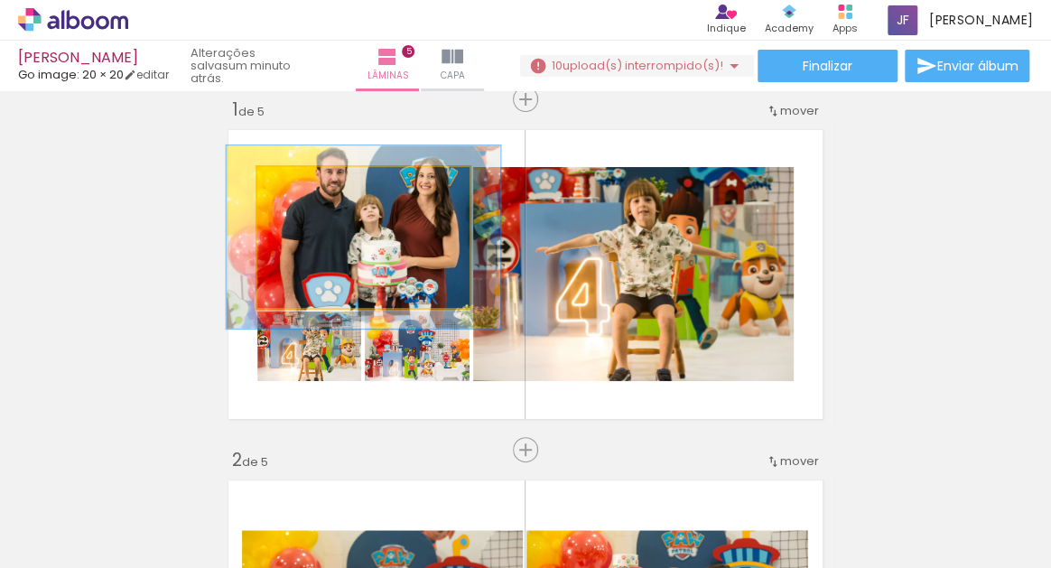
drag, startPoint x: 304, startPoint y: 186, endPoint x: 323, endPoint y: 185, distance: 19.0
type paper-slider "130"
click at [323, 184] on div at bounding box center [318, 186] width 16 height 16
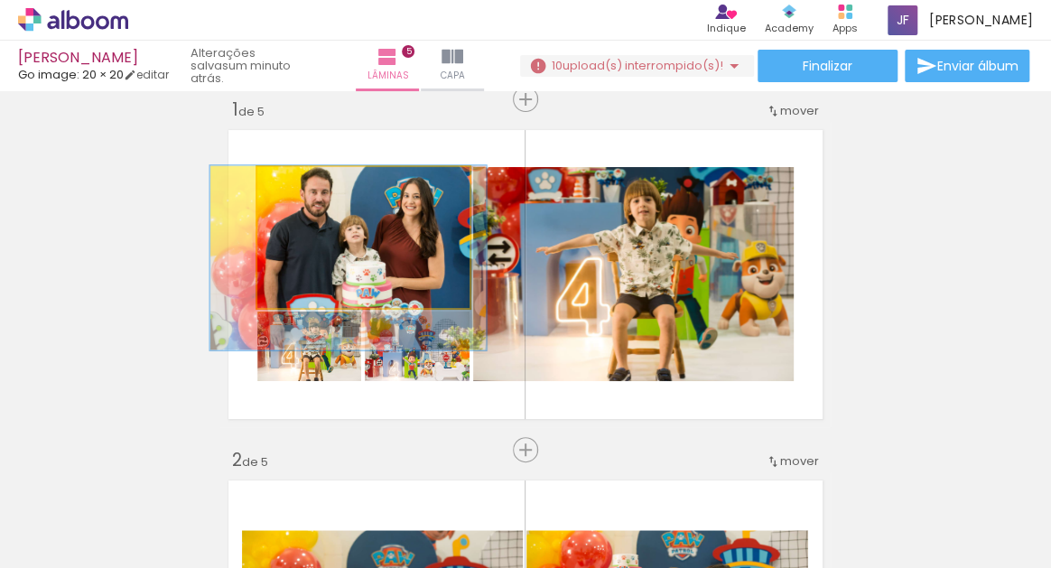
drag, startPoint x: 377, startPoint y: 228, endPoint x: 362, endPoint y: 246, distance: 23.1
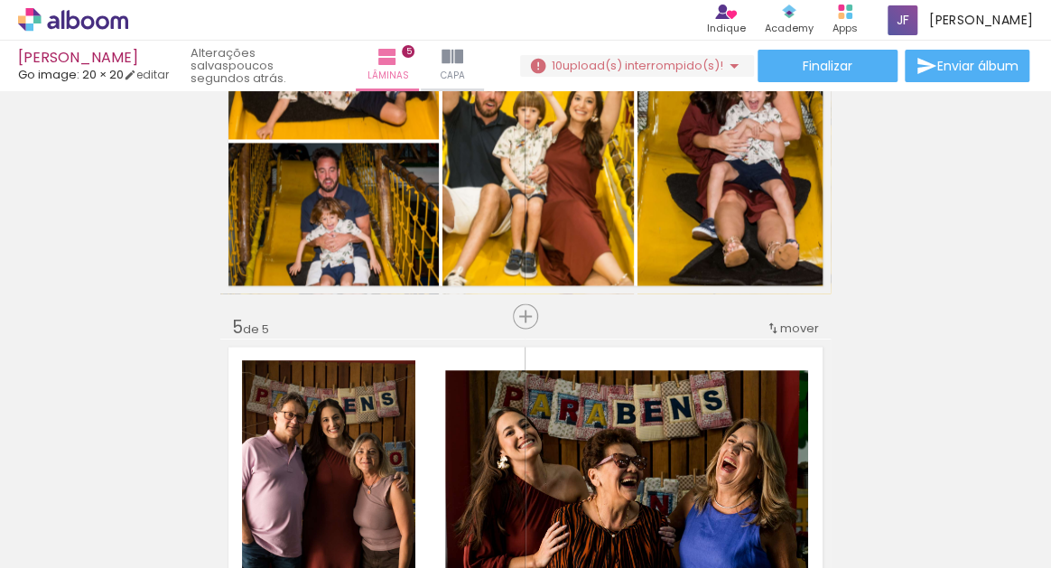
scroll to position [1214, 0]
